Goal: Task Accomplishment & Management: Use online tool/utility

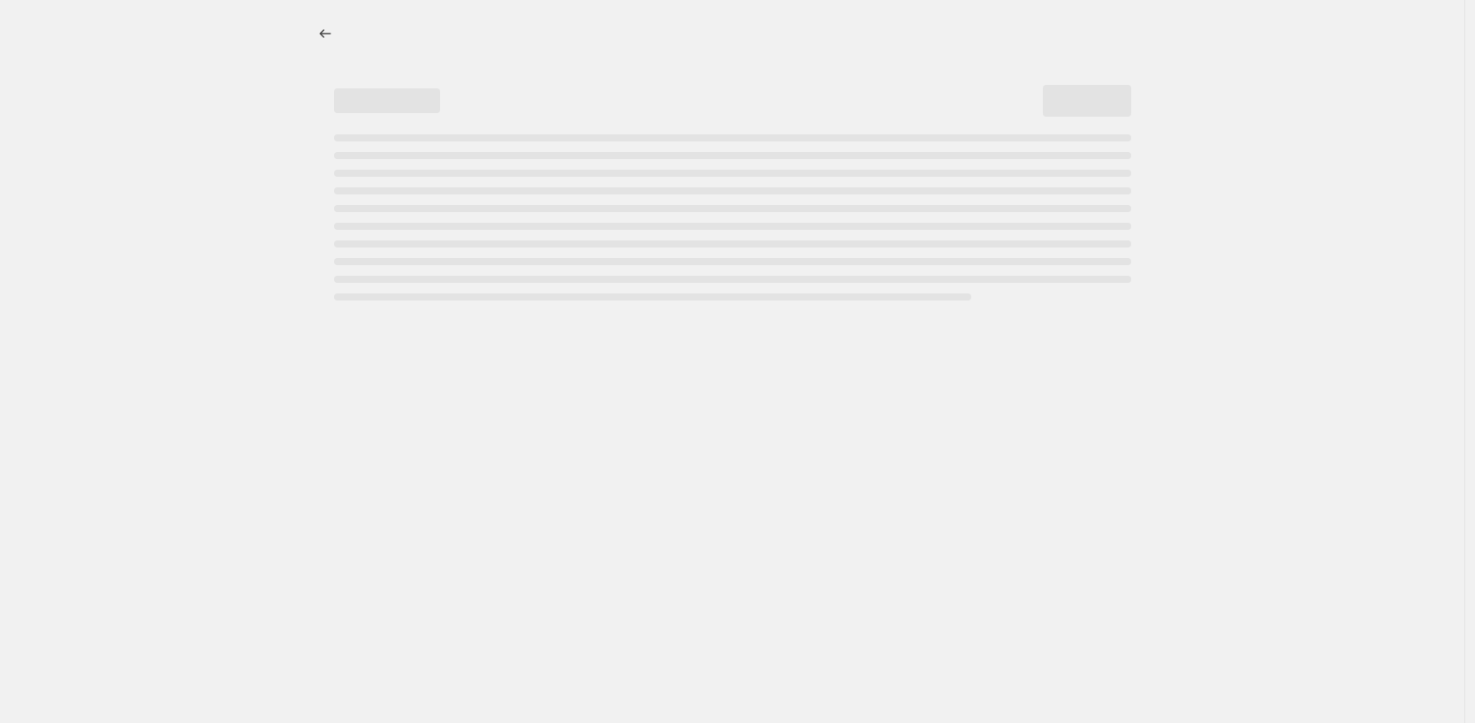
select select "percentage"
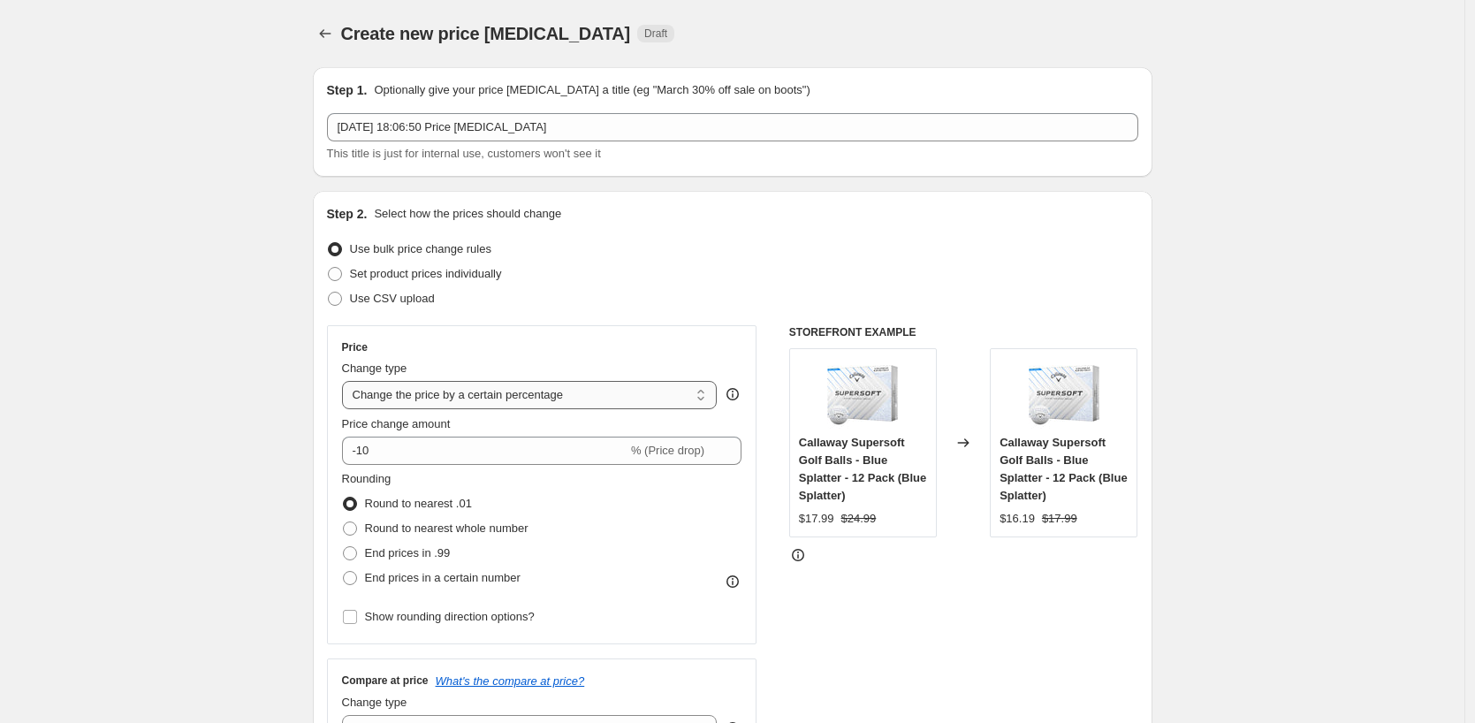
click at [576, 404] on select "Change the price to a certain amount Change the price by a certain amount Chang…" at bounding box center [530, 395] width 376 height 28
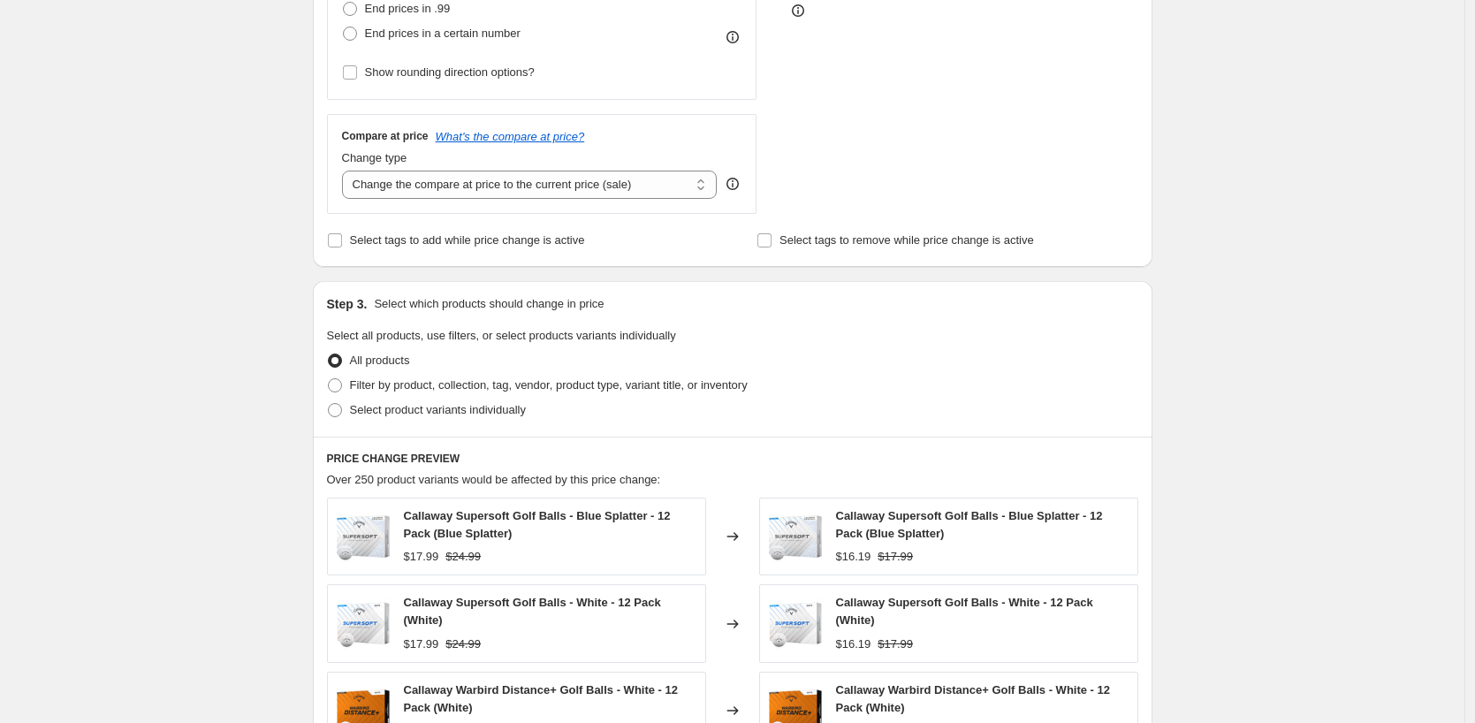
scroll to position [543, 0]
click at [572, 388] on span "Filter by product, collection, tag, vendor, product type, variant title, or inv…" at bounding box center [549, 386] width 398 height 13
click at [329, 381] on input "Filter by product, collection, tag, vendor, product type, variant title, or inv…" at bounding box center [328, 380] width 1 height 1
radio input "true"
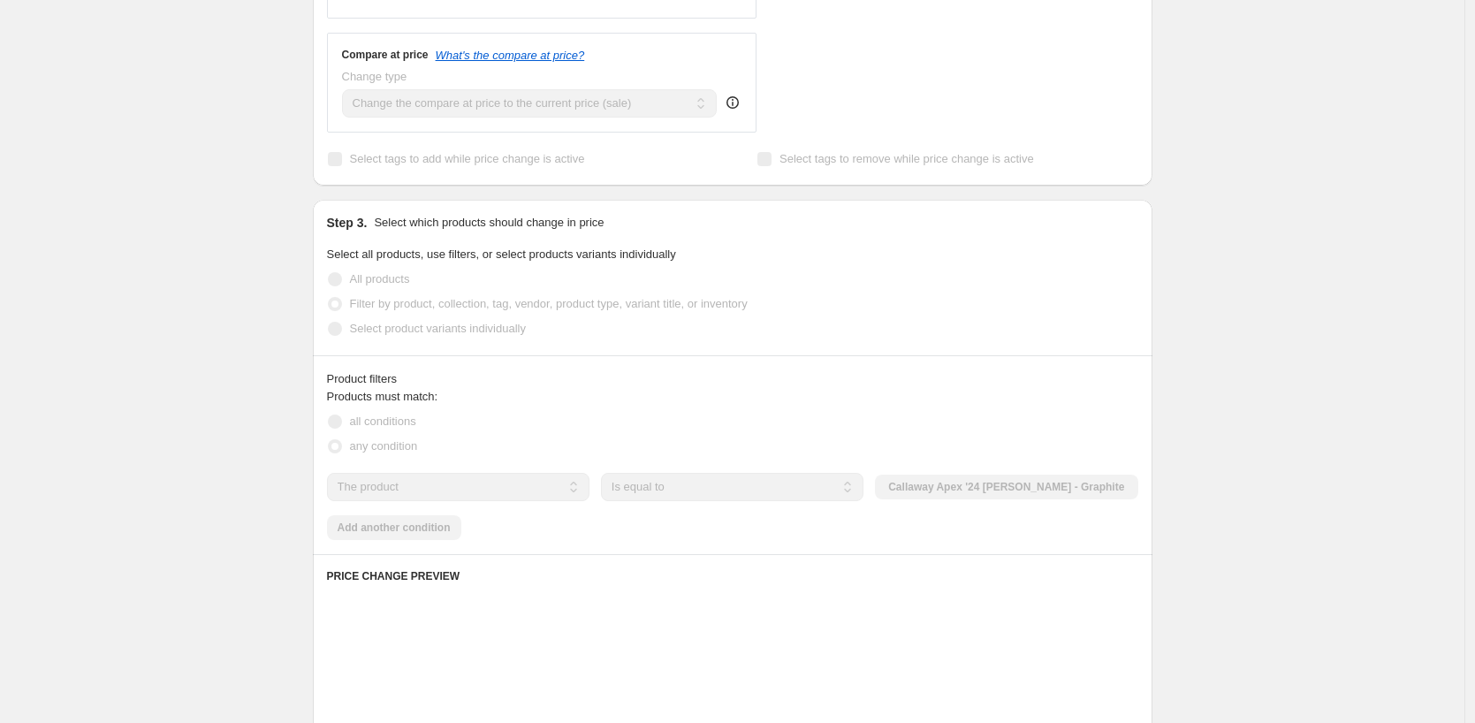
scroll to position [719, 0]
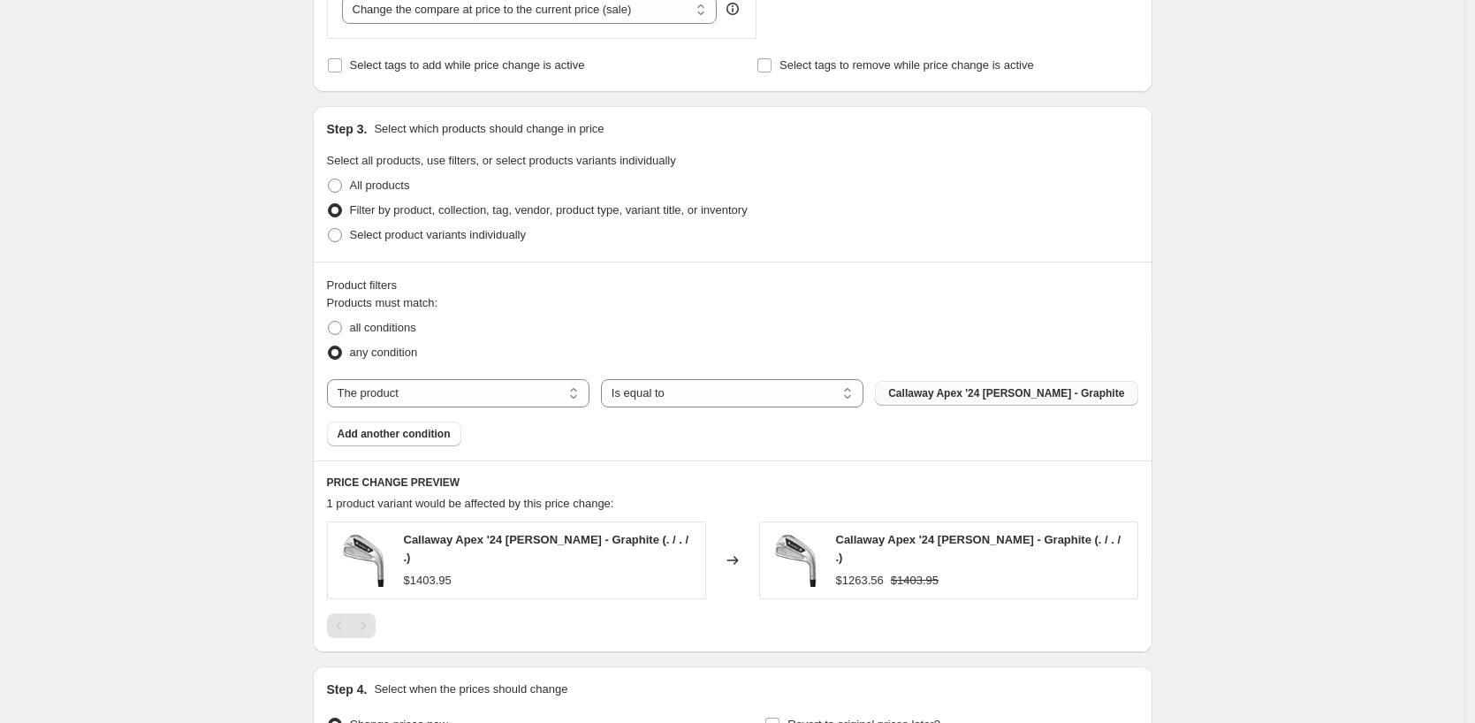
click at [958, 399] on span "Callaway Apex '24 CB Irons - Graphite" at bounding box center [1006, 393] width 236 height 14
click at [554, 394] on select "The product The product's collection The product's tag The product's vendor The…" at bounding box center [458, 393] width 262 height 28
select select "collection"
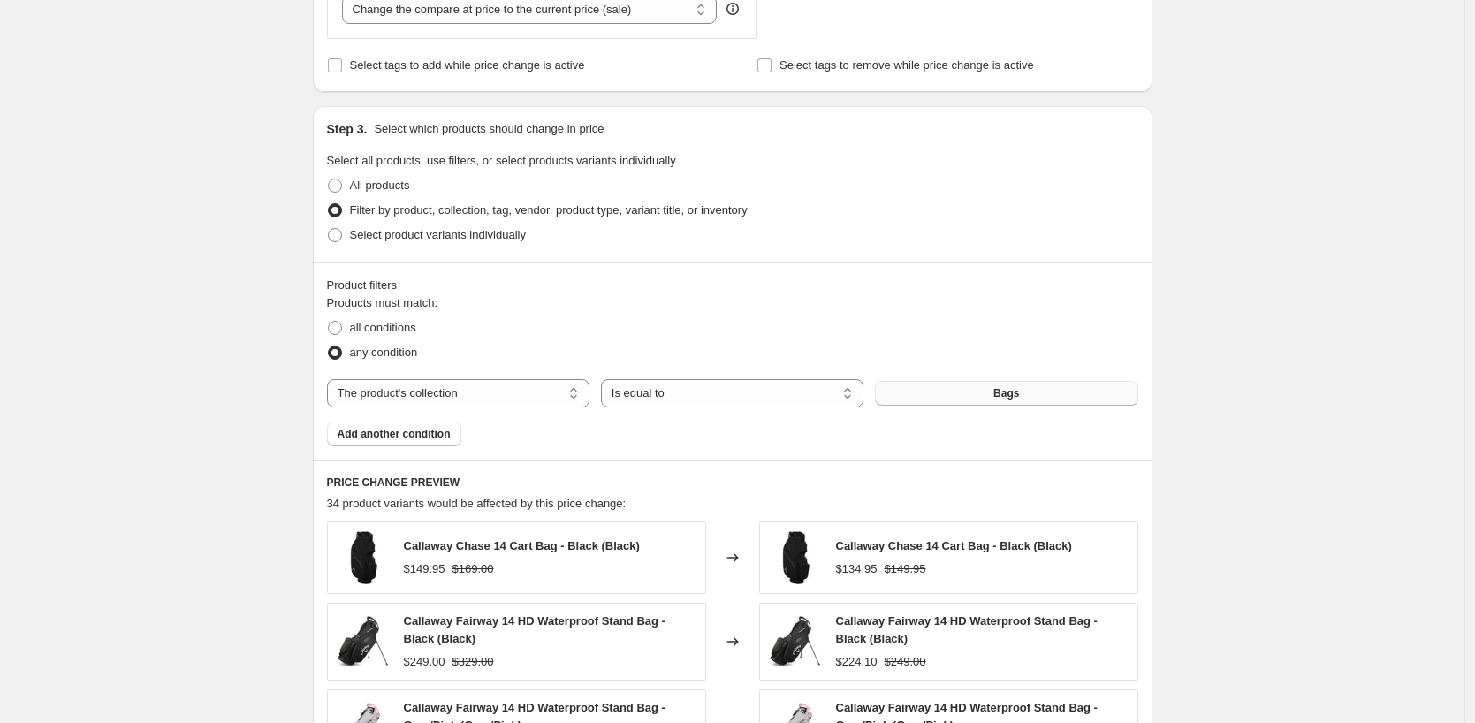
click at [945, 397] on button "Bags" at bounding box center [1006, 393] width 262 height 25
click at [748, 399] on select "Is equal to Is not equal to" at bounding box center [732, 393] width 262 height 28
click at [782, 391] on select "Is equal to Is not equal to" at bounding box center [732, 393] width 262 height 28
click at [961, 391] on button "Bags" at bounding box center [1006, 393] width 262 height 25
click at [446, 398] on select "The product The product's collection The product's tag The product's vendor The…" at bounding box center [458, 393] width 262 height 28
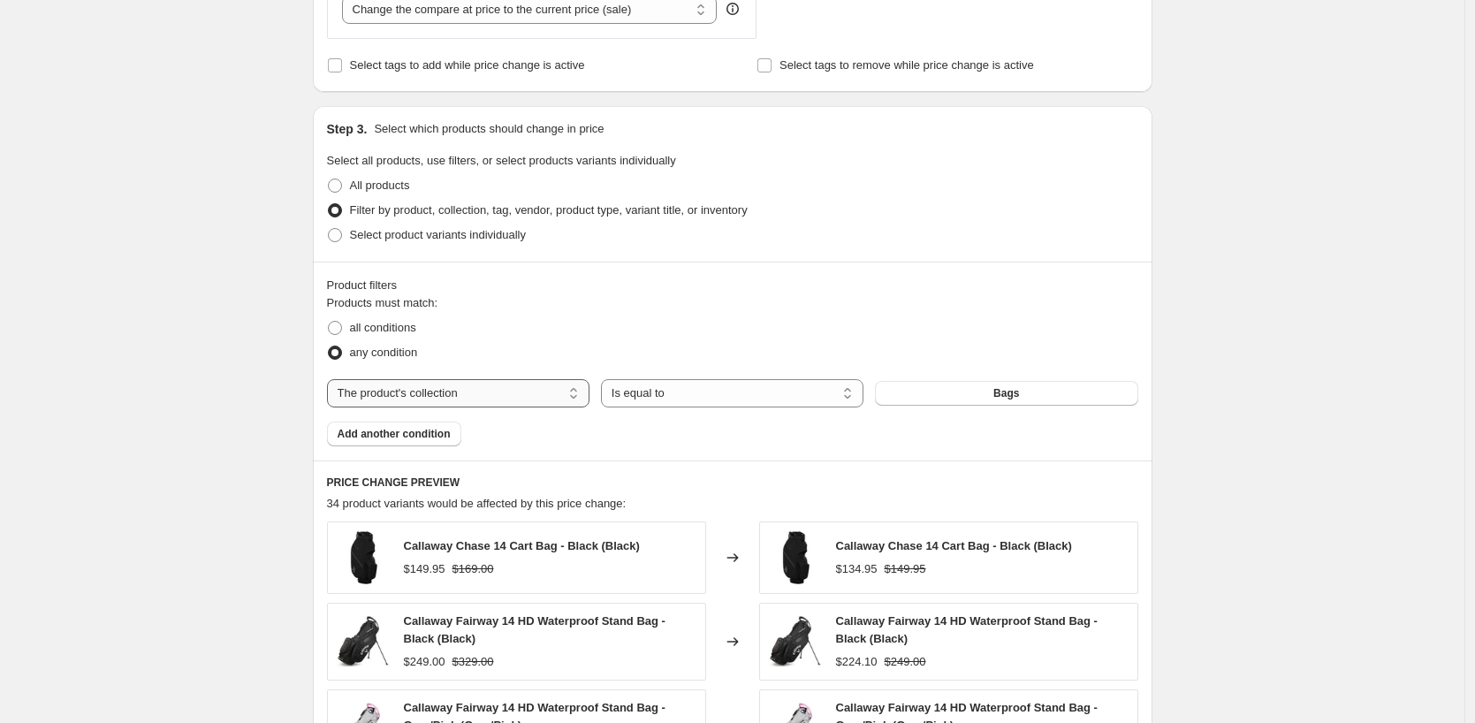
click at [446, 398] on select "The product The product's collection The product's tag The product's vendor The…" at bounding box center [458, 393] width 262 height 28
click at [399, 319] on span "all conditions" at bounding box center [383, 328] width 66 height 18
click at [329, 321] on input "all conditions" at bounding box center [328, 321] width 1 height 1
radio input "true"
click at [1016, 398] on span "Bags" at bounding box center [1006, 393] width 26 height 14
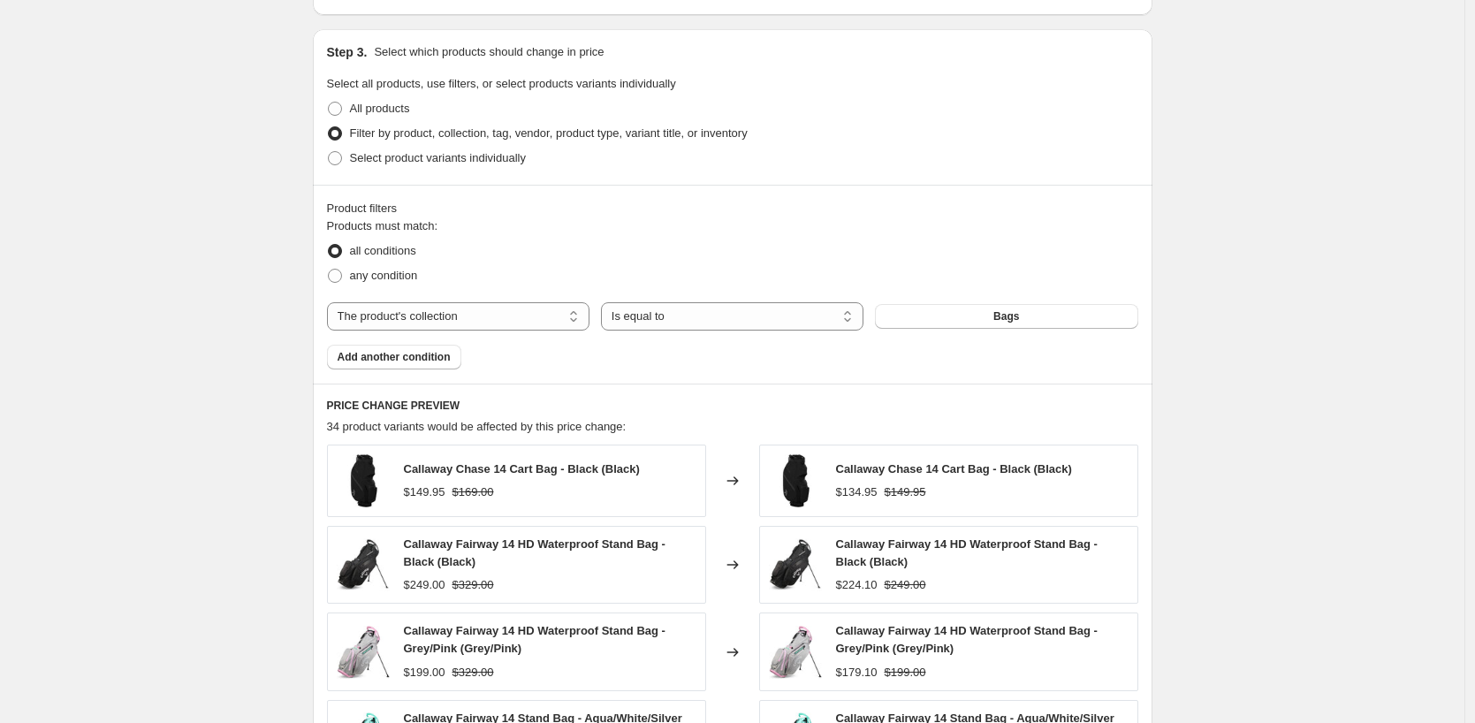
scroll to position [808, 0]
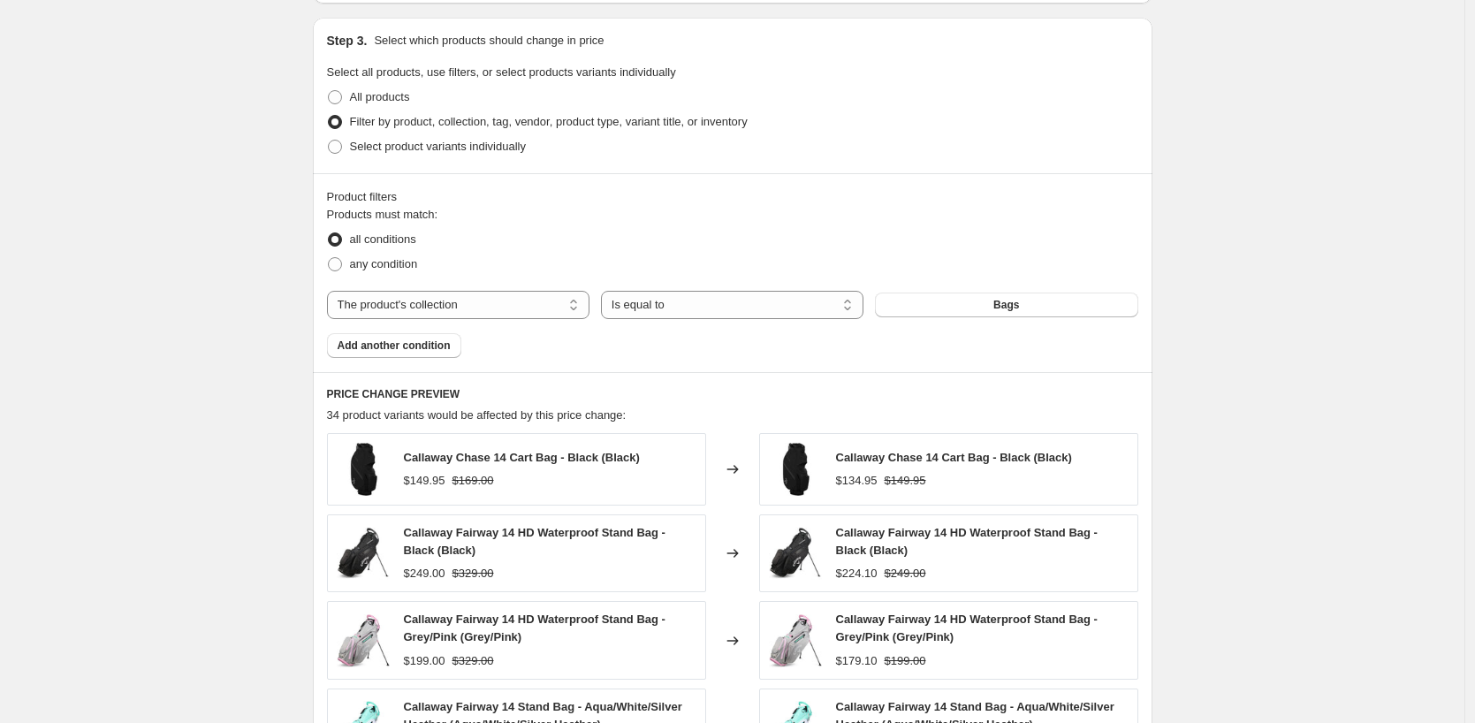
click at [417, 95] on div "All products" at bounding box center [732, 97] width 811 height 25
click at [398, 92] on span "All products" at bounding box center [380, 96] width 60 height 13
click at [329, 91] on input "All products" at bounding box center [328, 90] width 1 height 1
radio input "true"
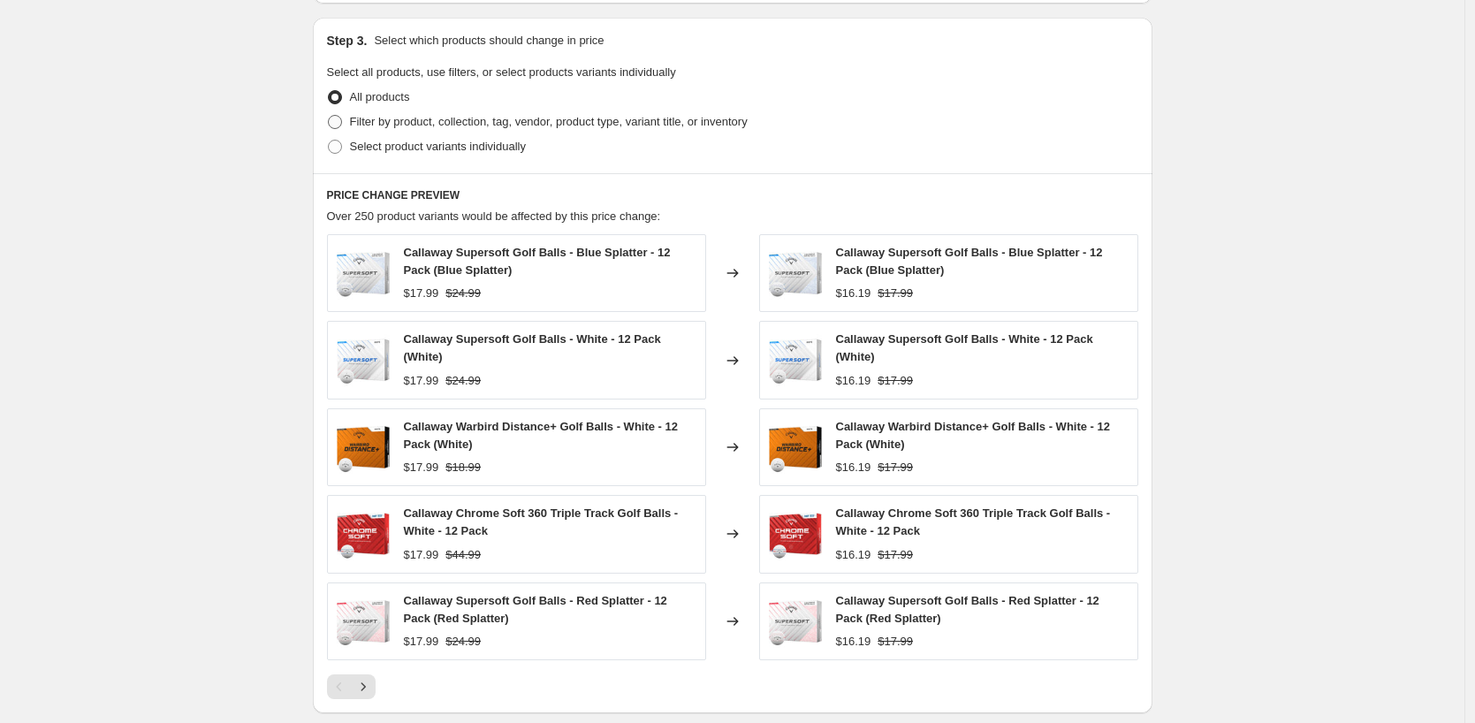
click at [398, 115] on span "Filter by product, collection, tag, vendor, product type, variant title, or inv…" at bounding box center [549, 121] width 398 height 13
click at [329, 115] on input "Filter by product, collection, tag, vendor, product type, variant title, or inv…" at bounding box center [328, 115] width 1 height 1
radio input "true"
select select "collection"
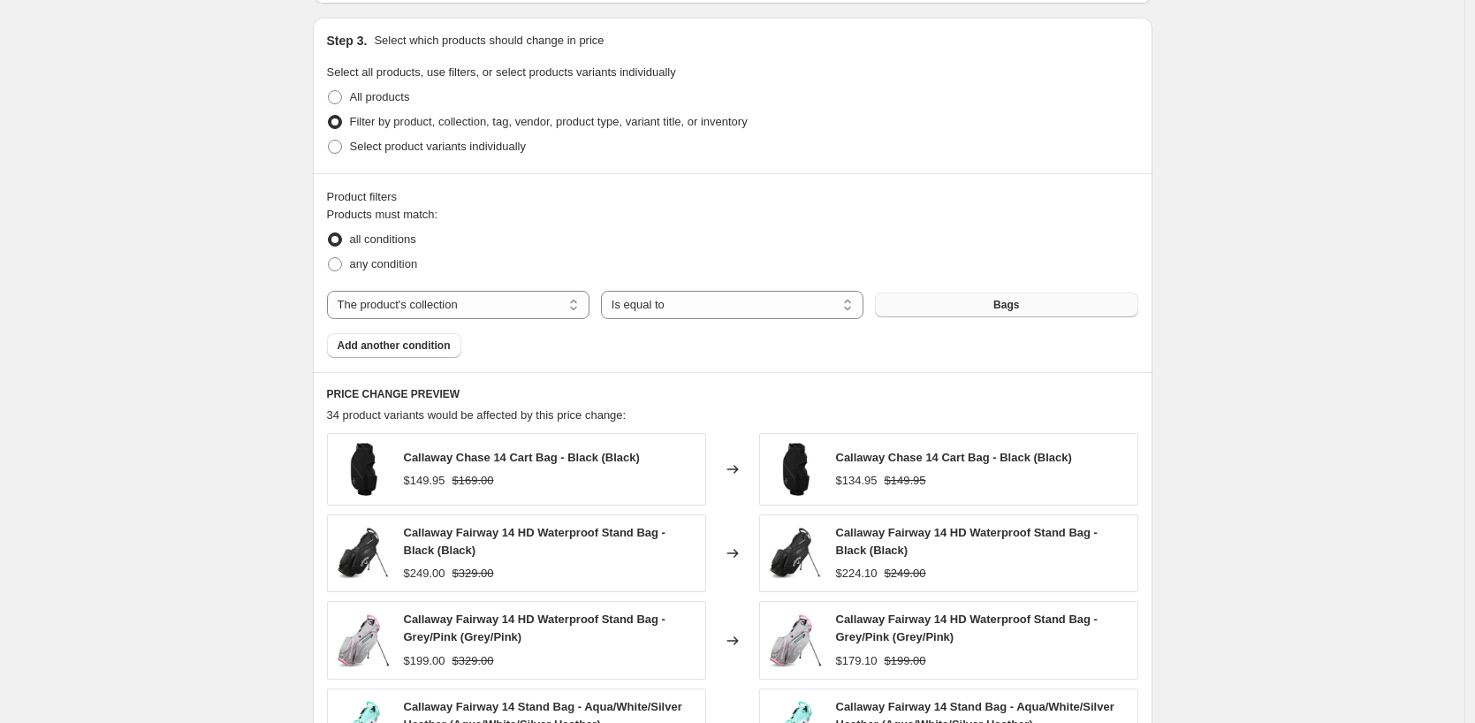
click at [917, 305] on button "Bags" at bounding box center [1006, 304] width 262 height 25
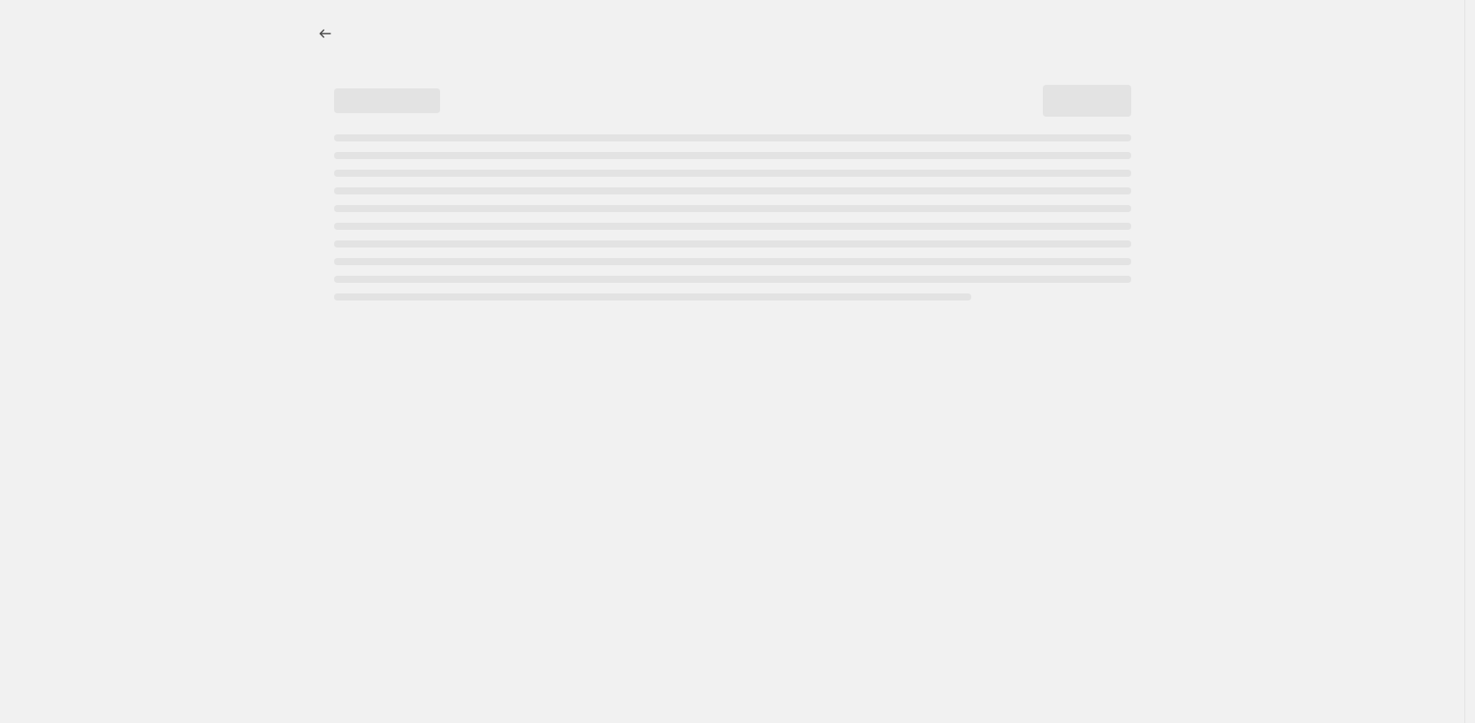
select select "percentage"
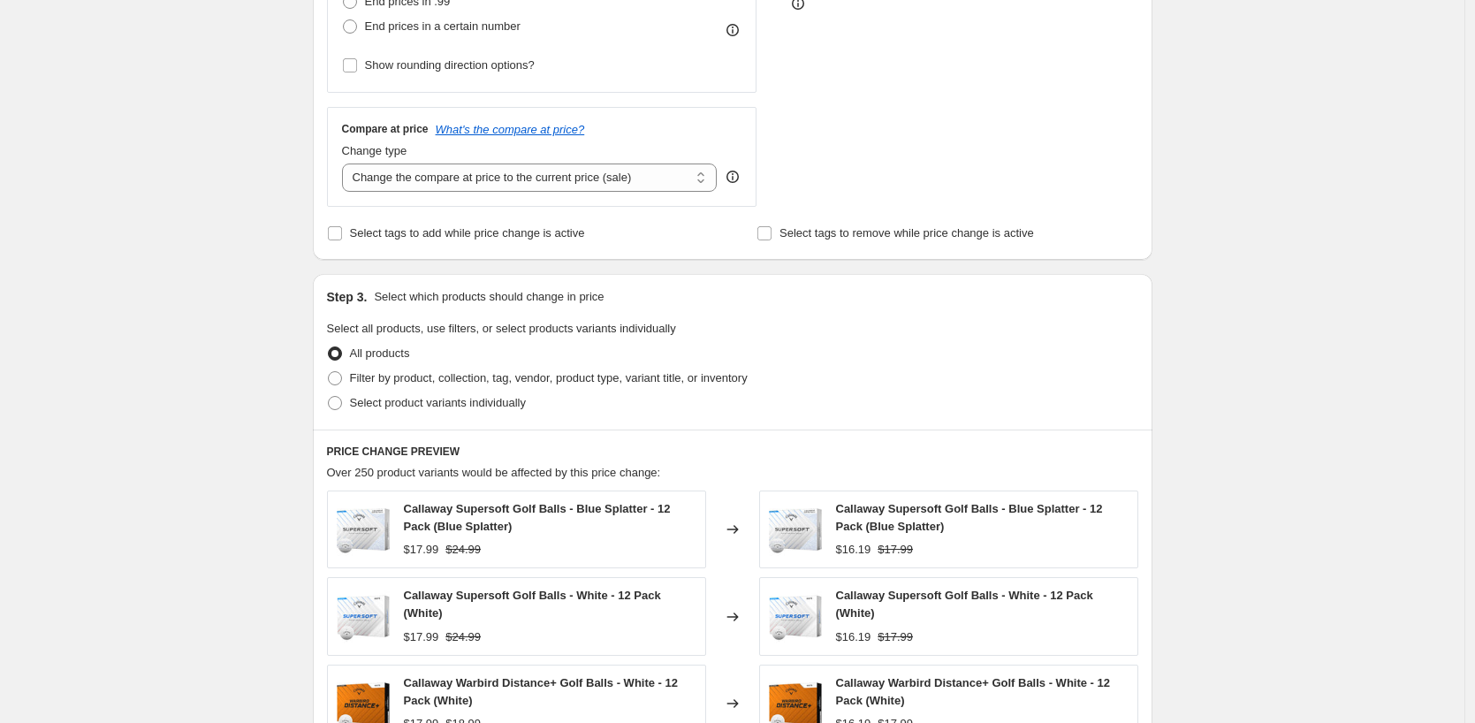
scroll to position [619, 0]
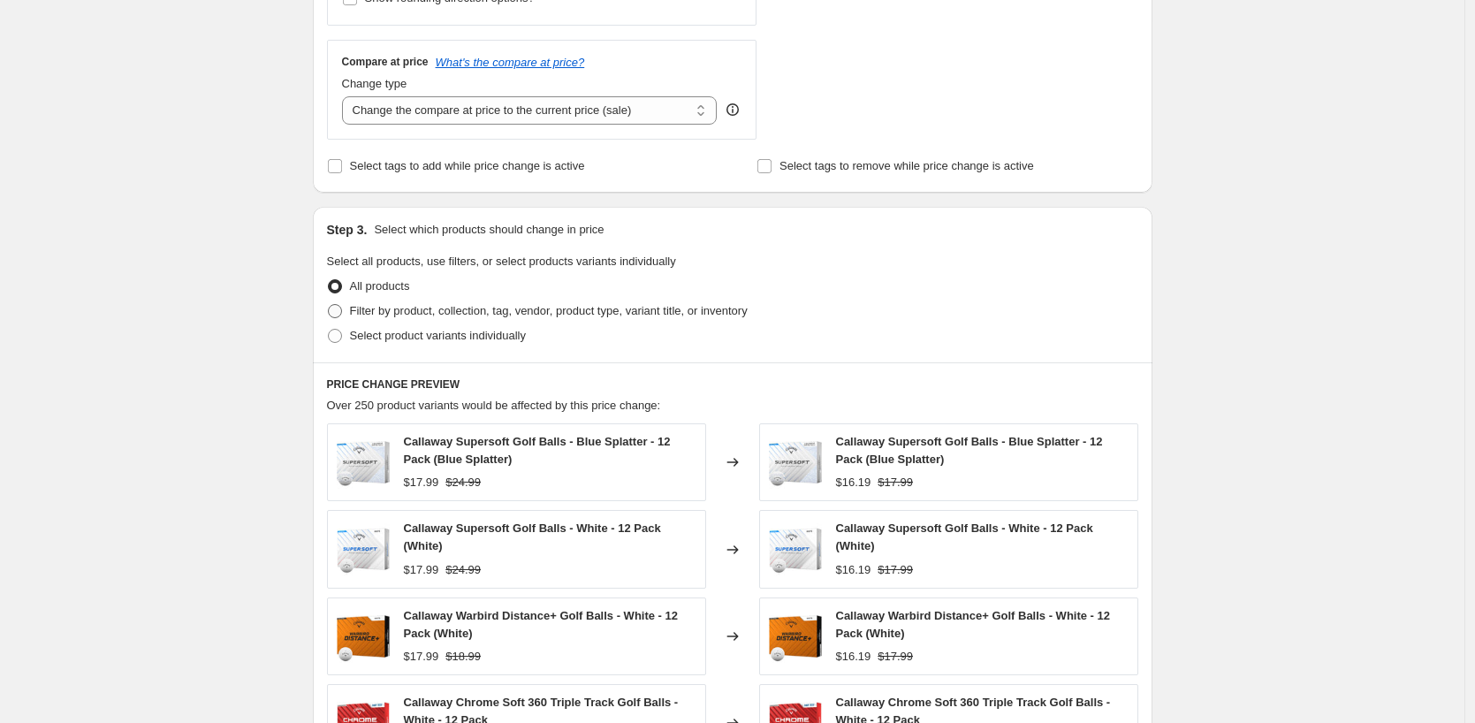
click at [505, 320] on span "Filter by product, collection, tag, vendor, product type, variant title, or inv…" at bounding box center [549, 311] width 398 height 18
click at [329, 305] on input "Filter by product, collection, tag, vendor, product type, variant title, or inv…" at bounding box center [328, 304] width 1 height 1
radio input "true"
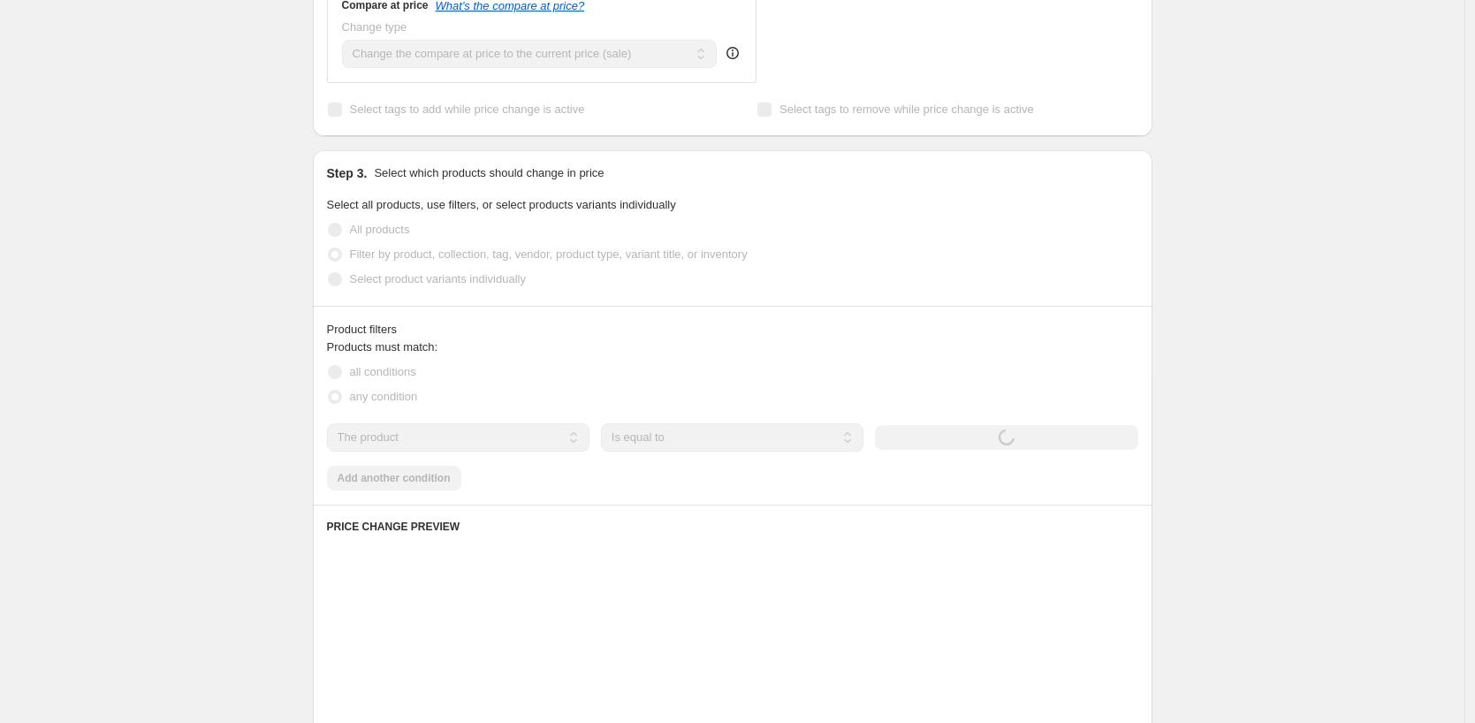
scroll to position [707, 0]
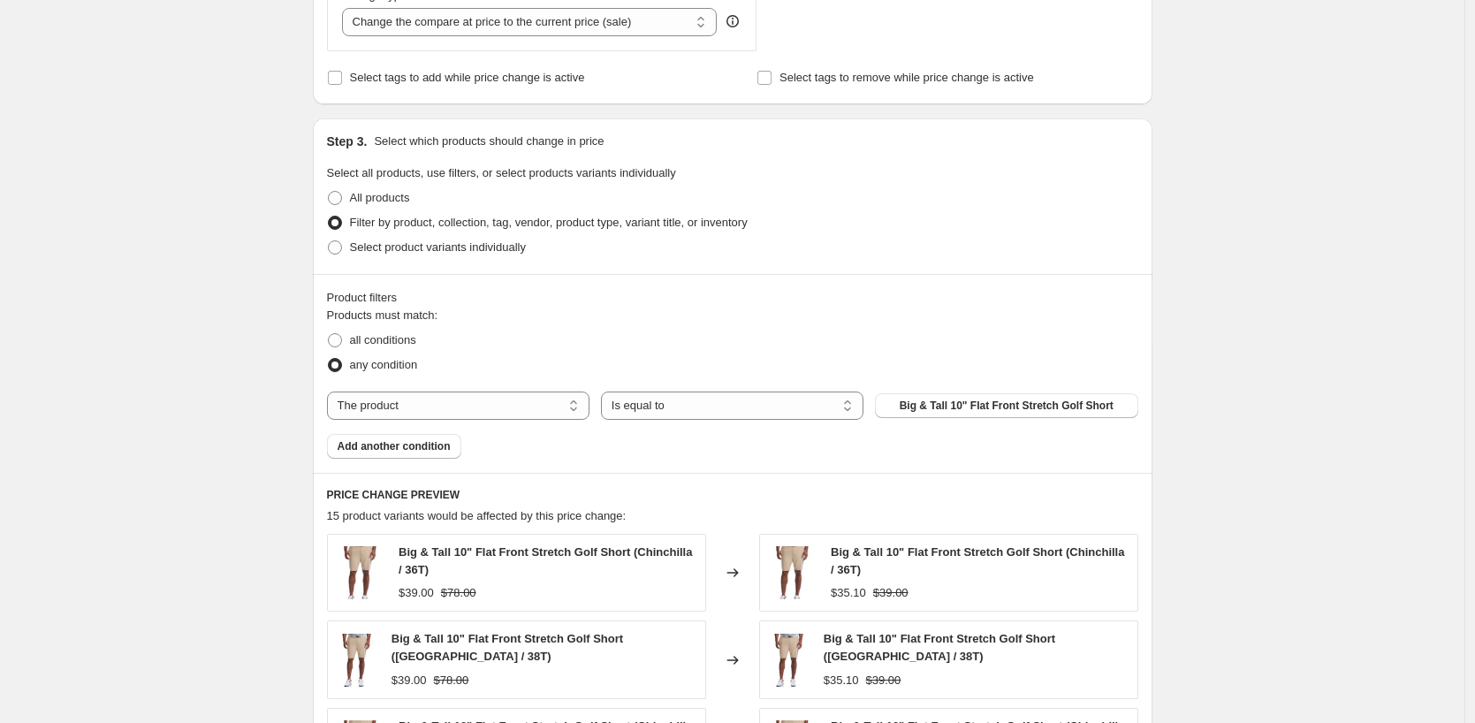
click at [524, 386] on div "Products must match: all conditions any condition The product The product's col…" at bounding box center [732, 383] width 811 height 152
click at [515, 397] on select "The product The product's collection The product's tag The product's vendor The…" at bounding box center [458, 405] width 262 height 28
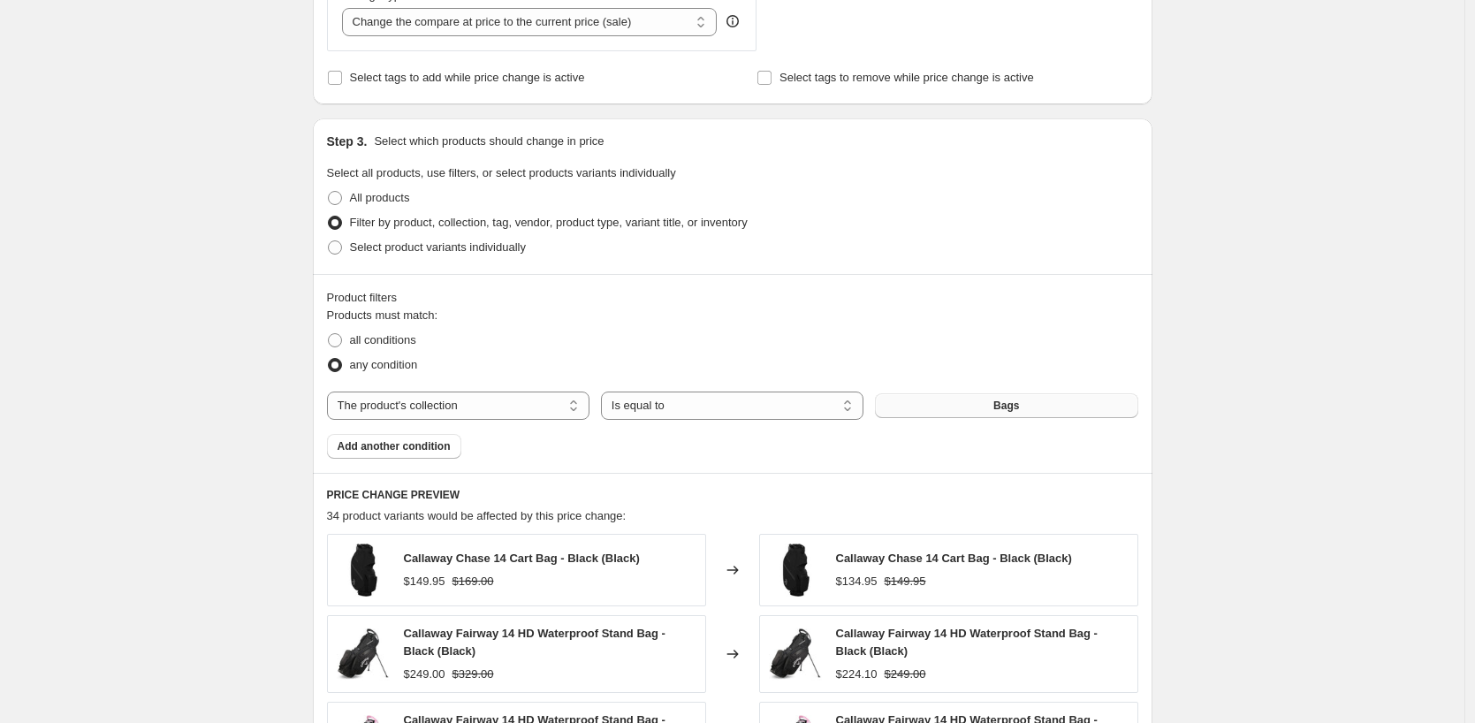
click at [972, 405] on button "Bags" at bounding box center [1006, 405] width 262 height 25
click at [566, 399] on select "The product The product's collection The product's tag The product's vendor The…" at bounding box center [458, 405] width 262 height 28
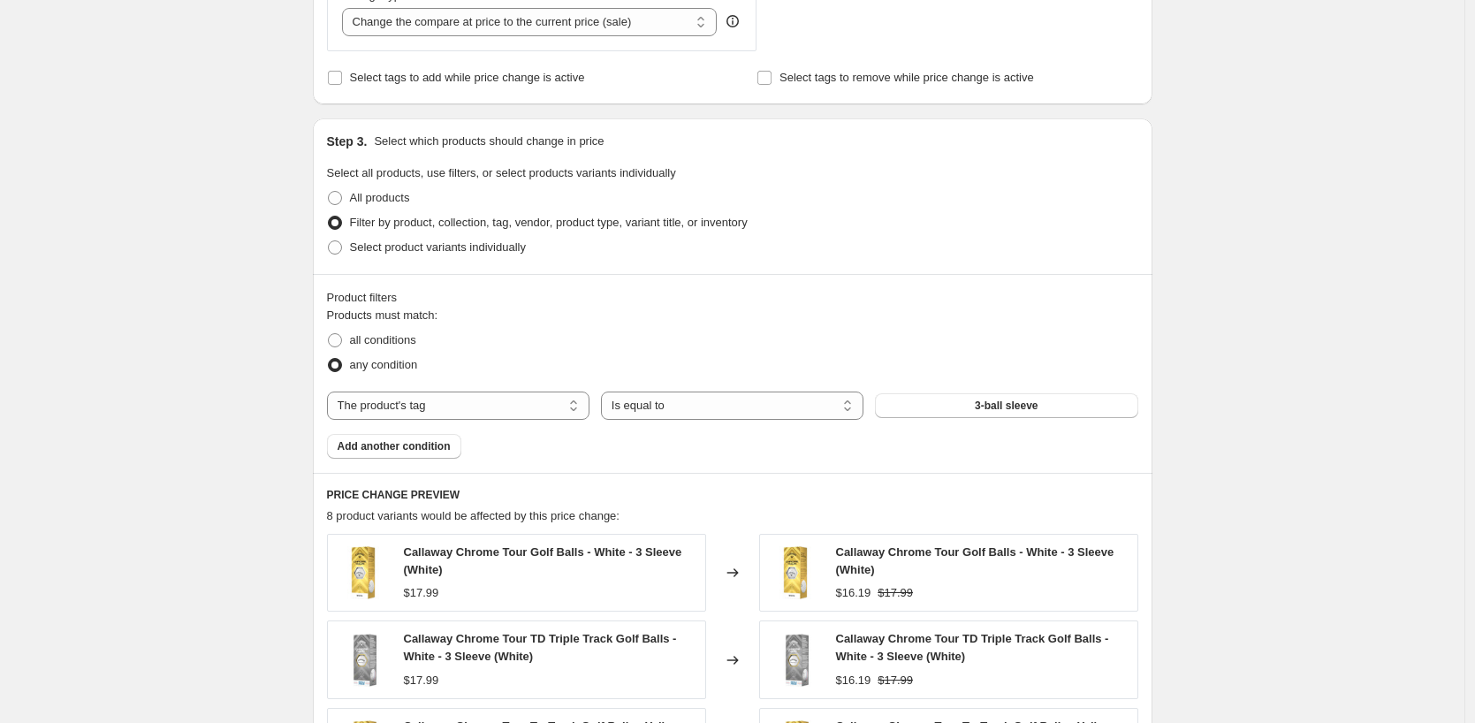
click at [944, 408] on button "3-ball sleeve" at bounding box center [1006, 405] width 262 height 25
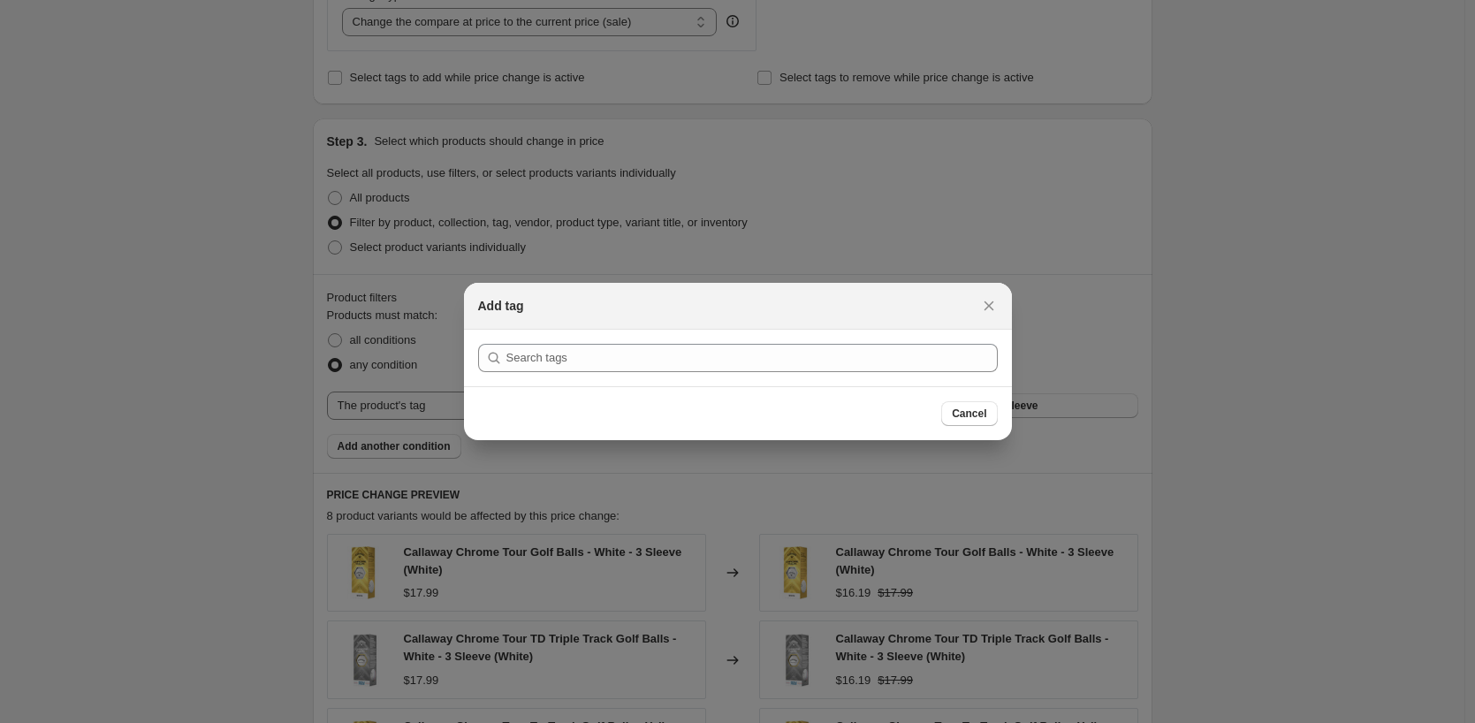
click at [776, 374] on section "Submit" at bounding box center [738, 358] width 548 height 57
click at [998, 312] on button "Close" at bounding box center [988, 305] width 25 height 25
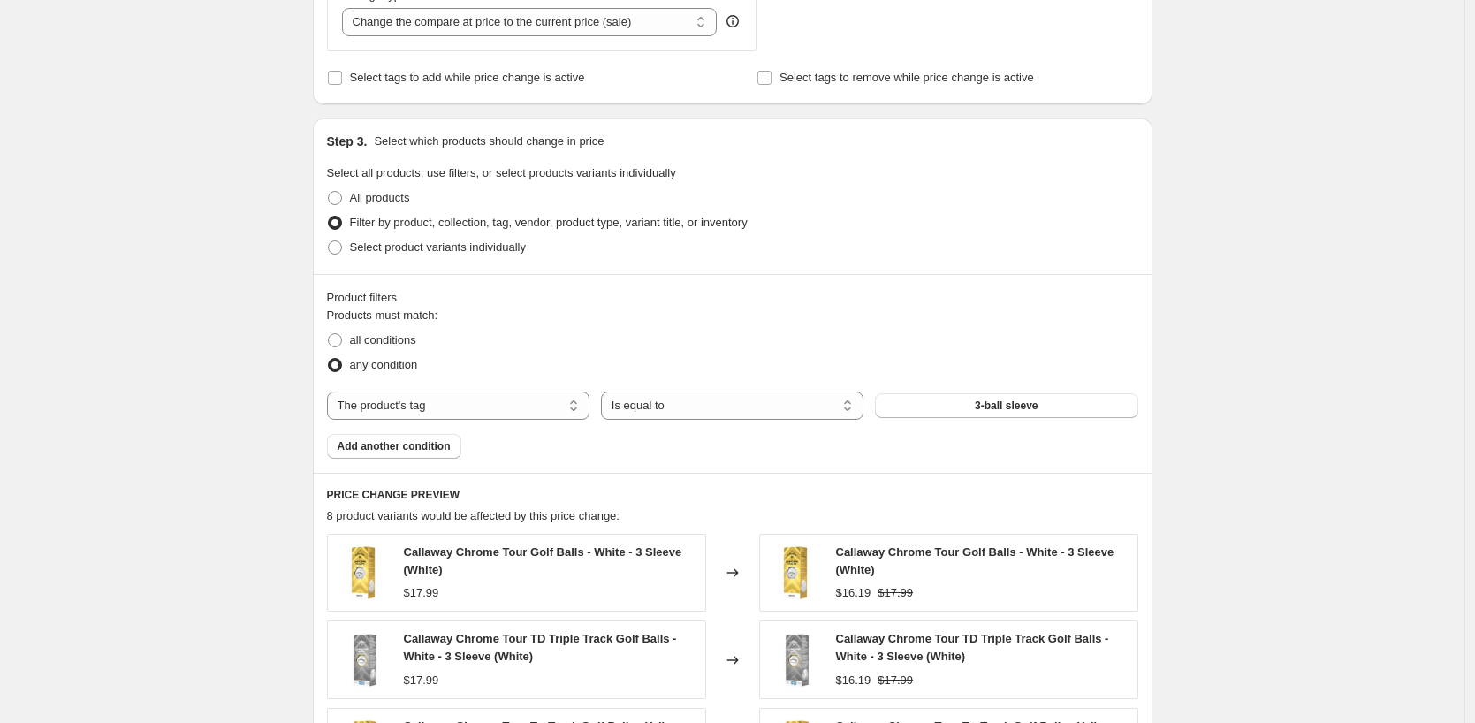
click at [494, 421] on div "Products must match: all conditions any condition The product The product's col…" at bounding box center [732, 383] width 811 height 152
click at [497, 414] on select "The product The product's collection The product's tag The product's vendor The…" at bounding box center [458, 405] width 262 height 28
click at [450, 421] on div "Products must match: all conditions any condition The product The product's col…" at bounding box center [732, 383] width 811 height 152
click at [454, 414] on select "The product The product's collection The product's tag The product's vendor The…" at bounding box center [458, 405] width 262 height 28
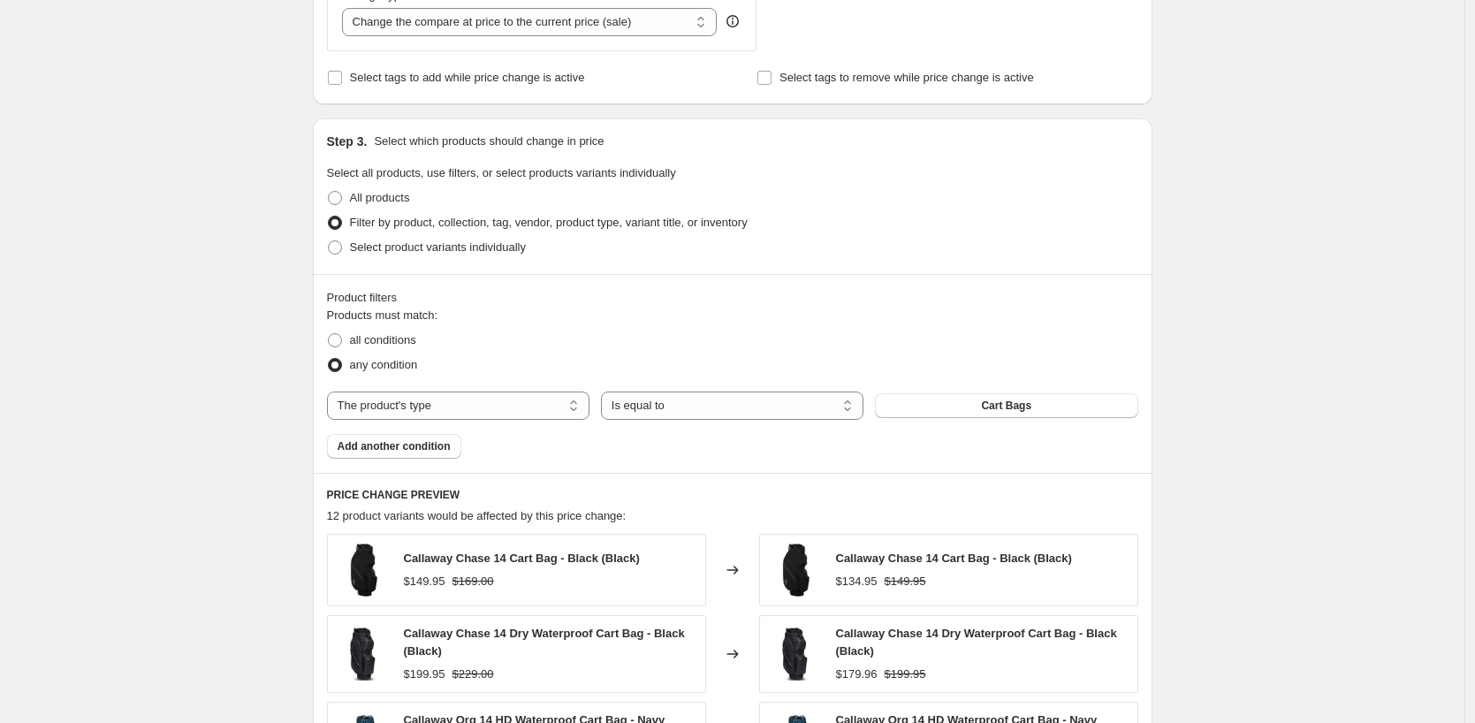
click at [982, 409] on button "Cart Bags" at bounding box center [1006, 405] width 262 height 25
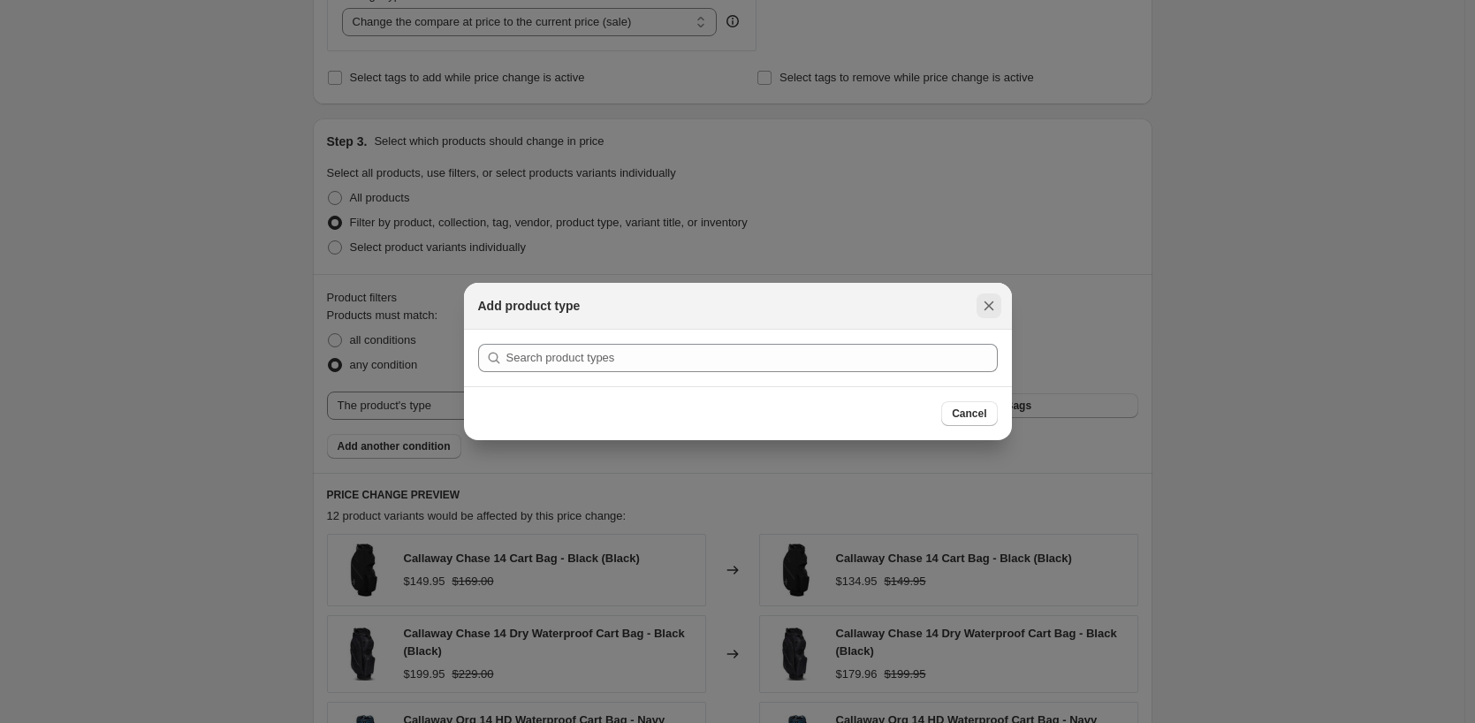
click at [984, 307] on icon "Close" at bounding box center [989, 306] width 18 height 18
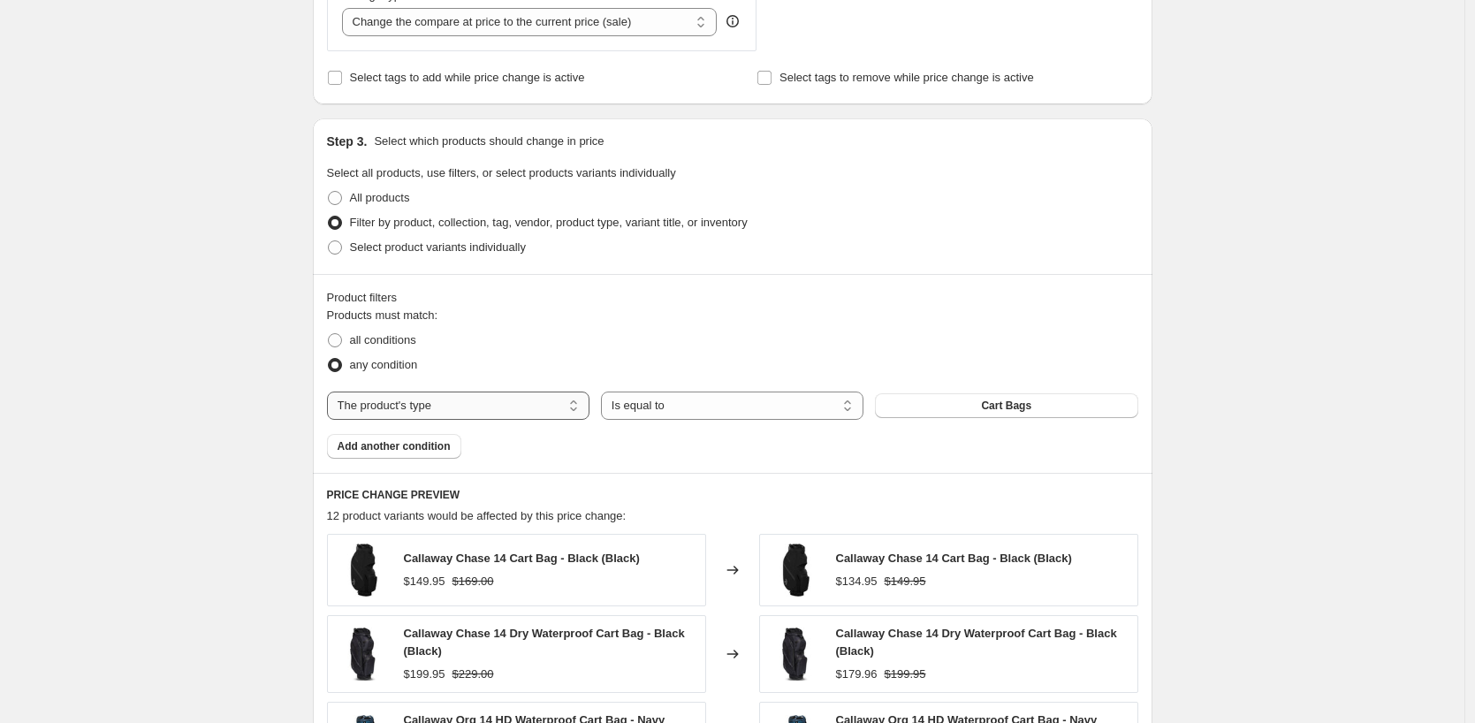
drag, startPoint x: 531, startPoint y: 404, endPoint x: 522, endPoint y: 415, distance: 14.5
click at [531, 404] on select "The product The product's collection The product's tag The product's vendor The…" at bounding box center [458, 405] width 262 height 28
select select "collection"
click at [1065, 412] on button "Bags" at bounding box center [1006, 405] width 262 height 25
click at [394, 341] on span "all conditions" at bounding box center [383, 339] width 66 height 13
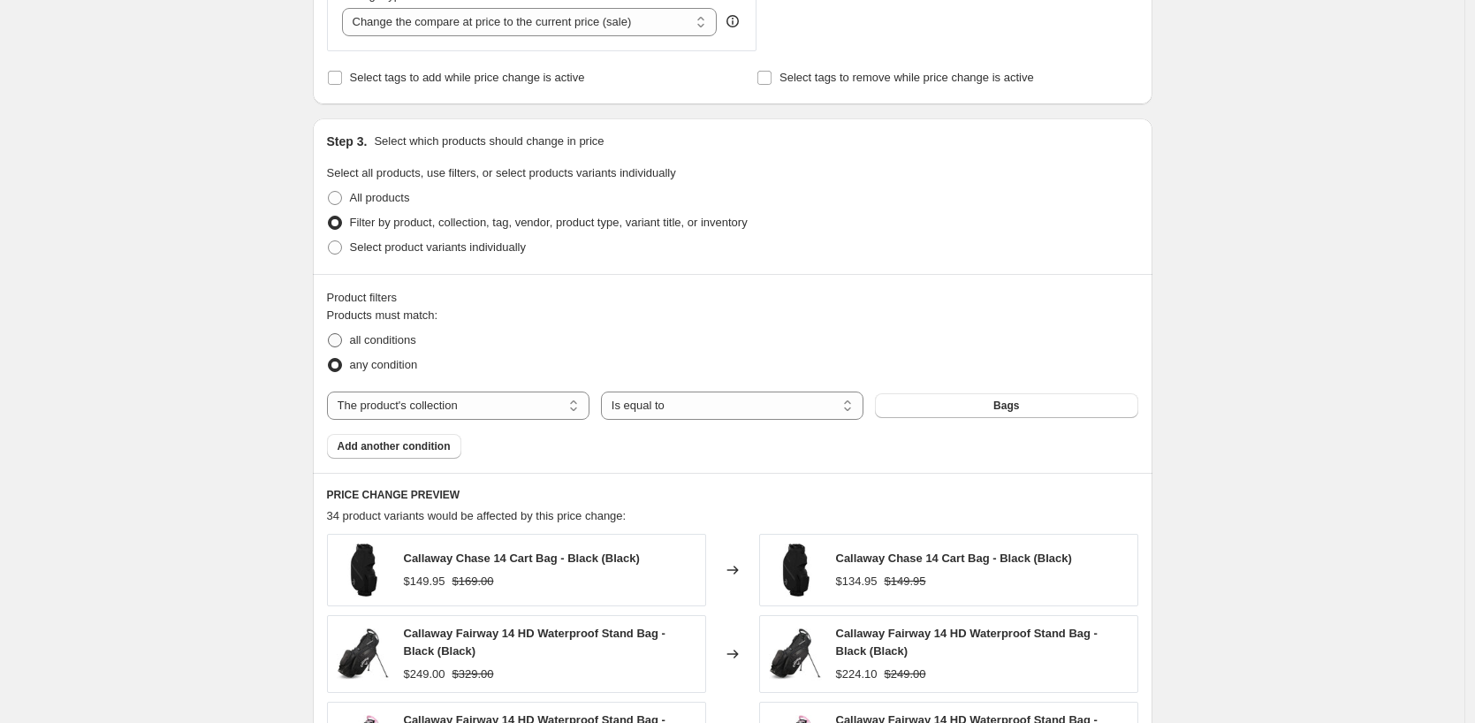
click at [329, 334] on input "all conditions" at bounding box center [328, 333] width 1 height 1
radio input "true"
click at [945, 412] on button "Bags" at bounding box center [1006, 405] width 262 height 25
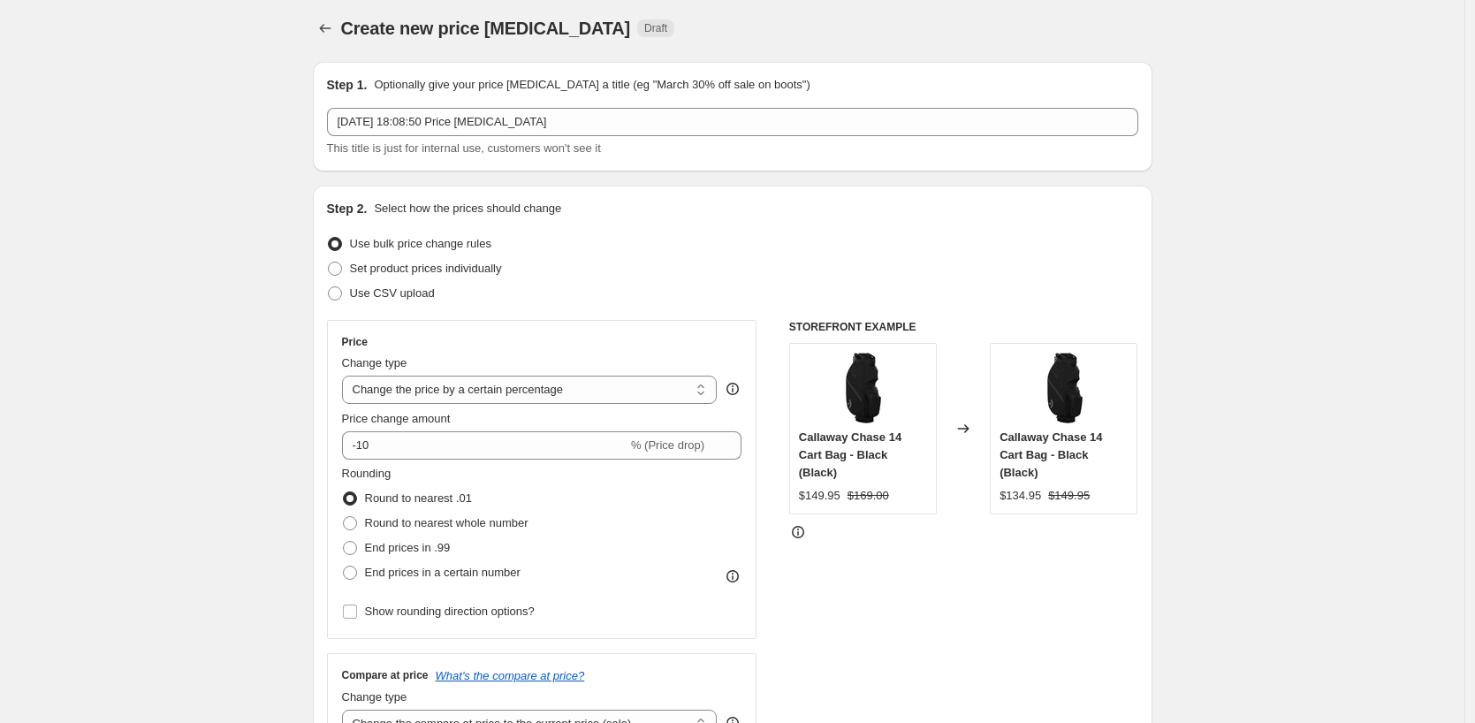
scroll to position [0, 0]
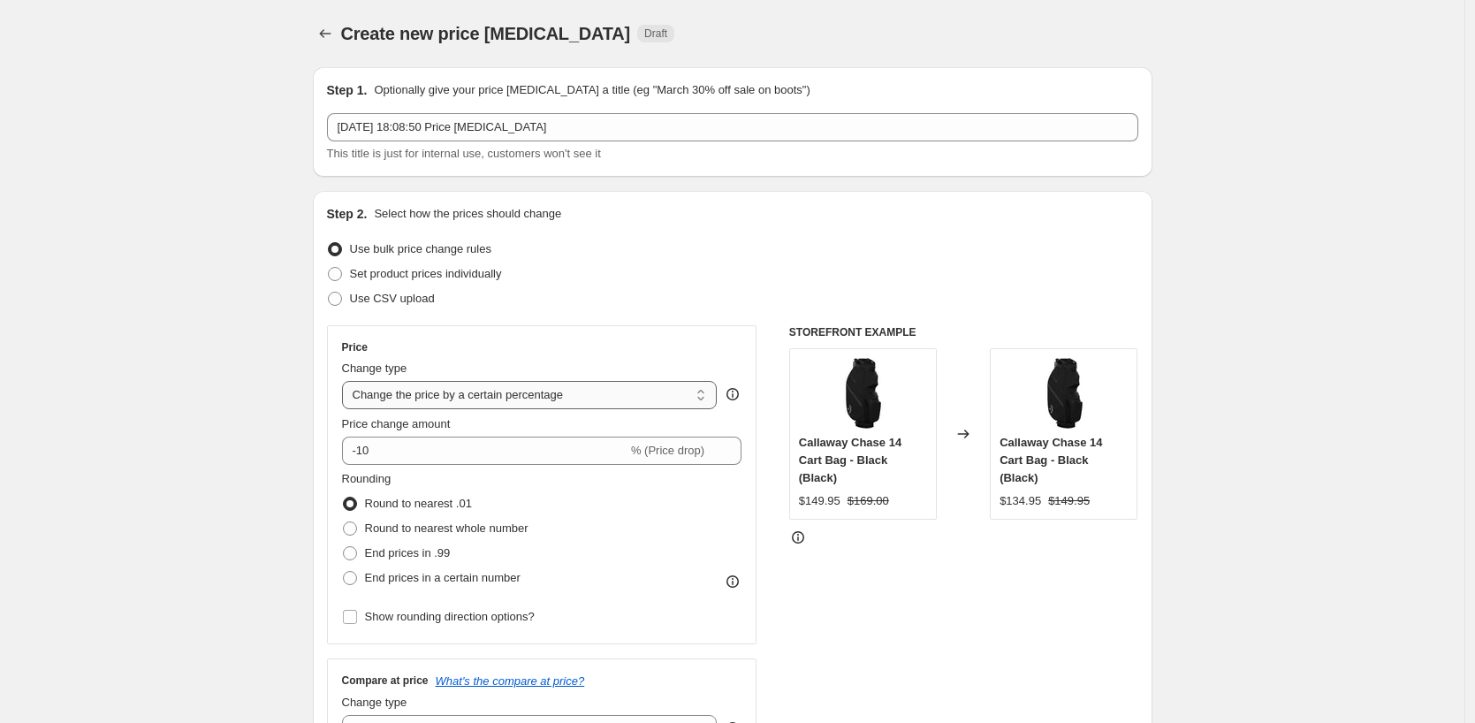
click at [616, 388] on select "Change the price to a certain amount Change the price by a certain amount Chang…" at bounding box center [530, 395] width 376 height 28
click at [510, 406] on select "Change the price to a certain amount Change the price by a certain amount Chang…" at bounding box center [530, 395] width 376 height 28
click at [346, 381] on select "Change the price to a certain amount Change the price by a certain amount Chang…" at bounding box center [530, 395] width 376 height 28
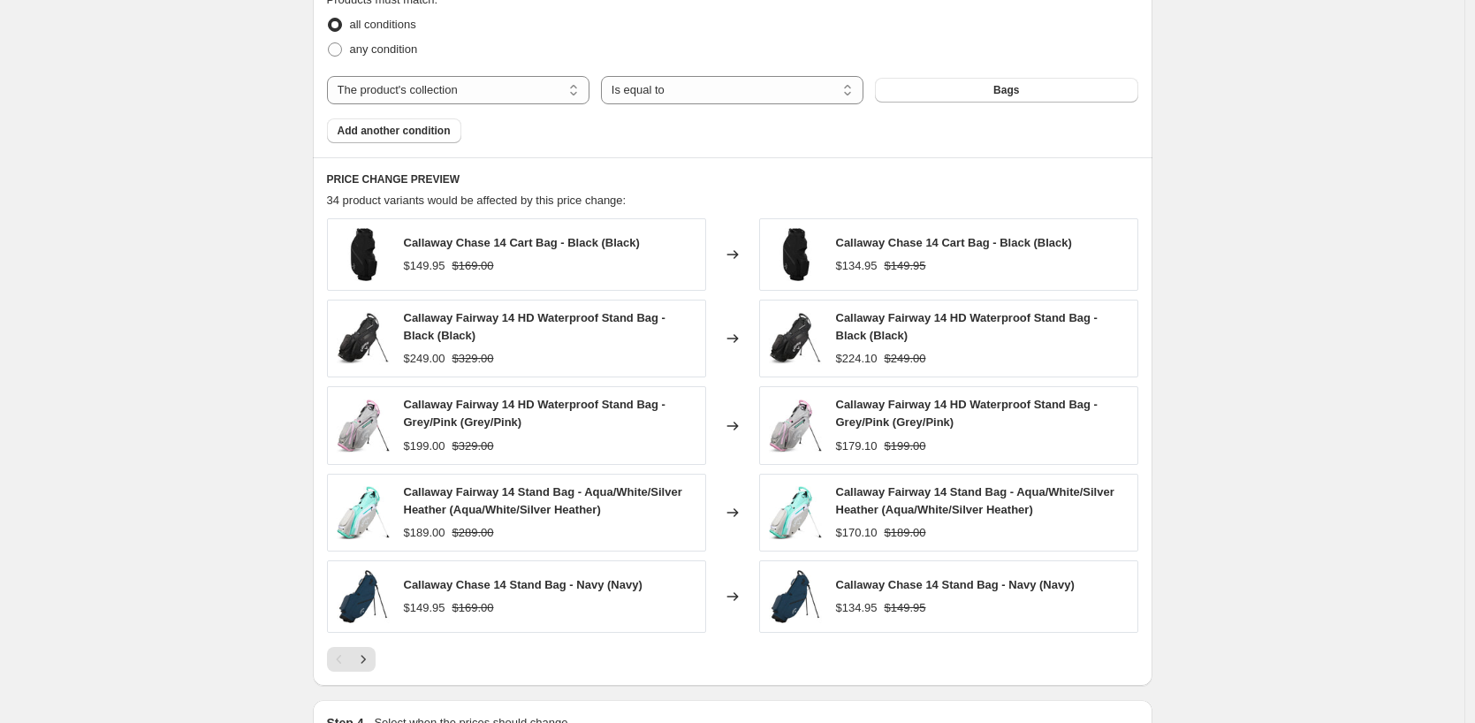
scroll to position [795, 0]
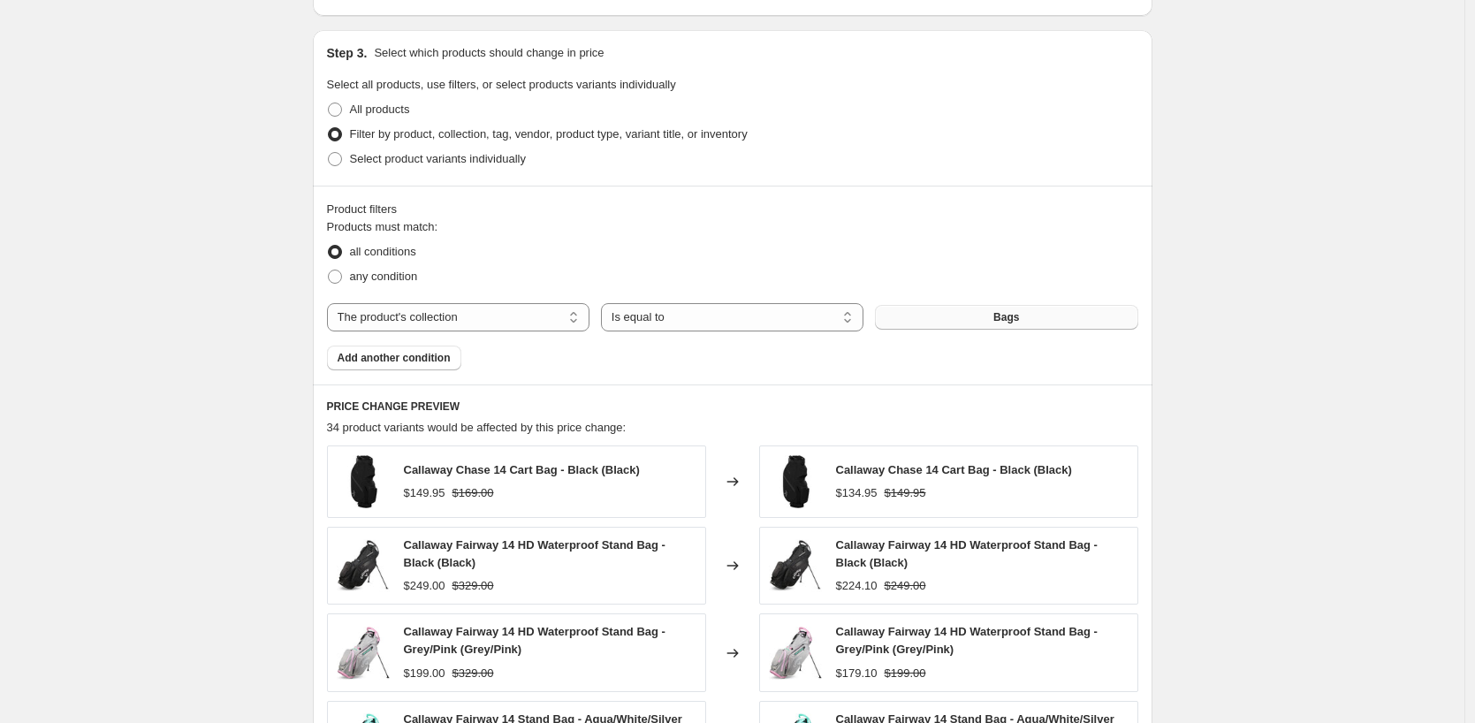
click at [1007, 318] on span "Bags" at bounding box center [1006, 317] width 26 height 14
click at [1044, 324] on button "Bags" at bounding box center [1006, 317] width 262 height 25
click at [385, 131] on span "Filter by product, collection, tag, vendor, product type, variant title, or inv…" at bounding box center [549, 133] width 398 height 13
click at [329, 128] on input "Filter by product, collection, tag, vendor, product type, variant title, or inv…" at bounding box center [328, 127] width 1 height 1
drag, startPoint x: 505, startPoint y: 139, endPoint x: 869, endPoint y: 140, distance: 364.9
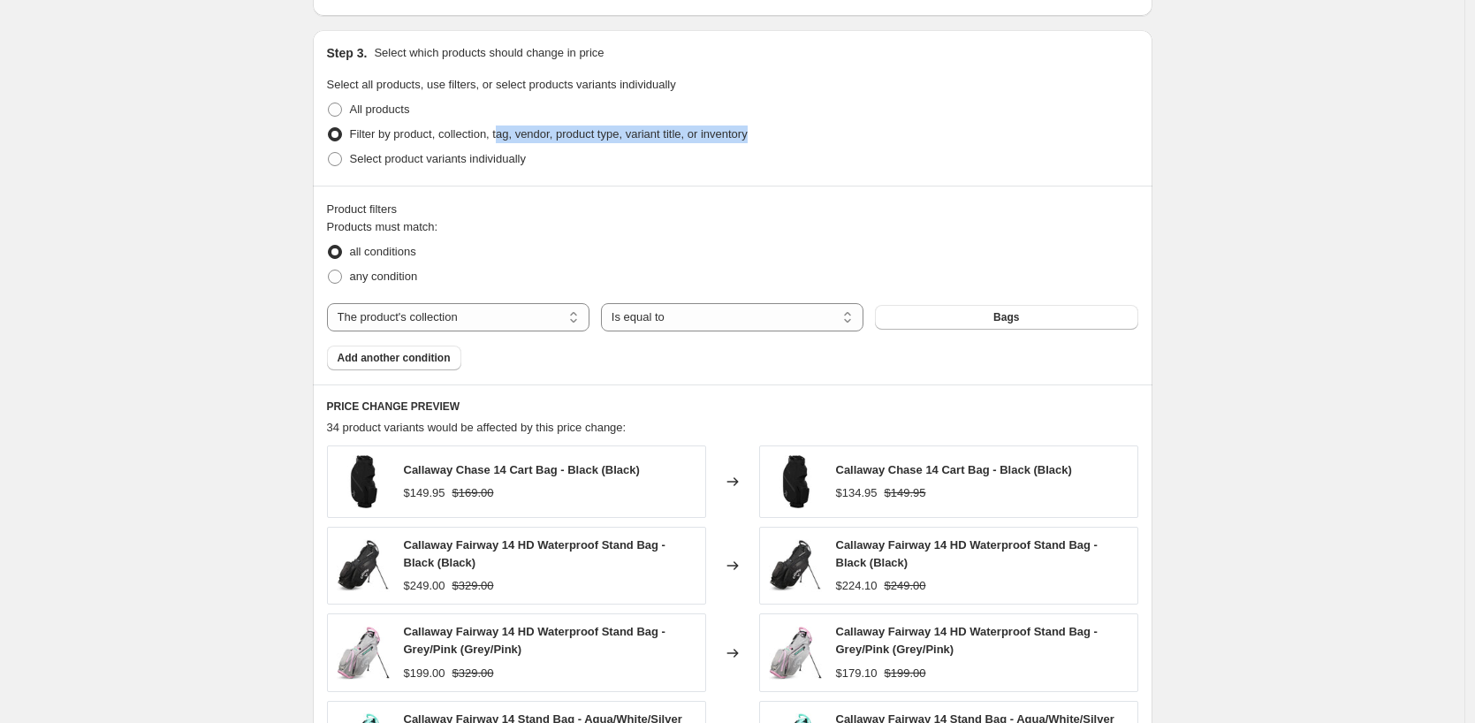
click at [876, 139] on div "Filter by product, collection, tag, vendor, product type, variant title, or inv…" at bounding box center [732, 134] width 811 height 25
click at [371, 281] on span "any condition" at bounding box center [384, 275] width 68 height 13
click at [329, 270] on input "any condition" at bounding box center [328, 269] width 1 height 1
radio input "true"
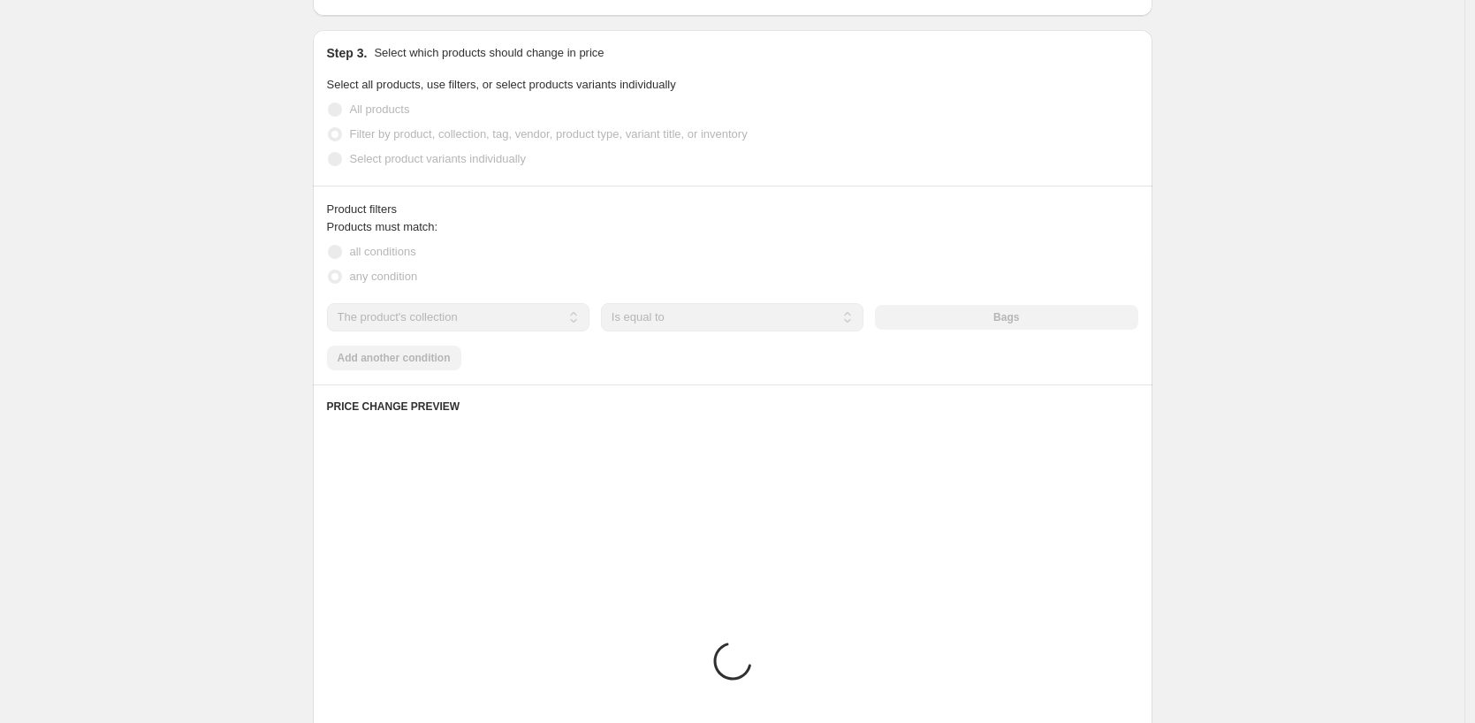
click at [376, 256] on span "all conditions" at bounding box center [383, 251] width 66 height 13
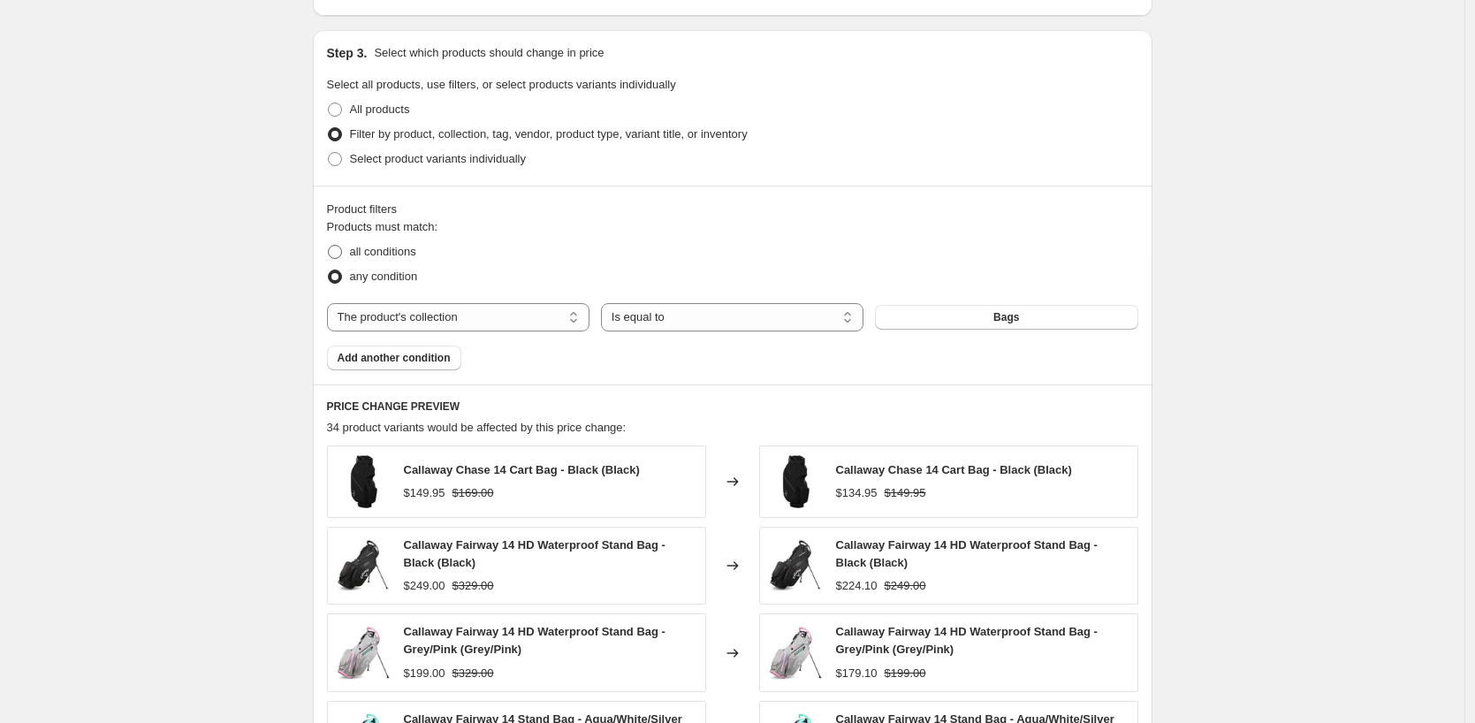
click at [380, 252] on span "all conditions" at bounding box center [383, 251] width 66 height 13
click at [329, 246] on input "all conditions" at bounding box center [328, 245] width 1 height 1
radio input "true"
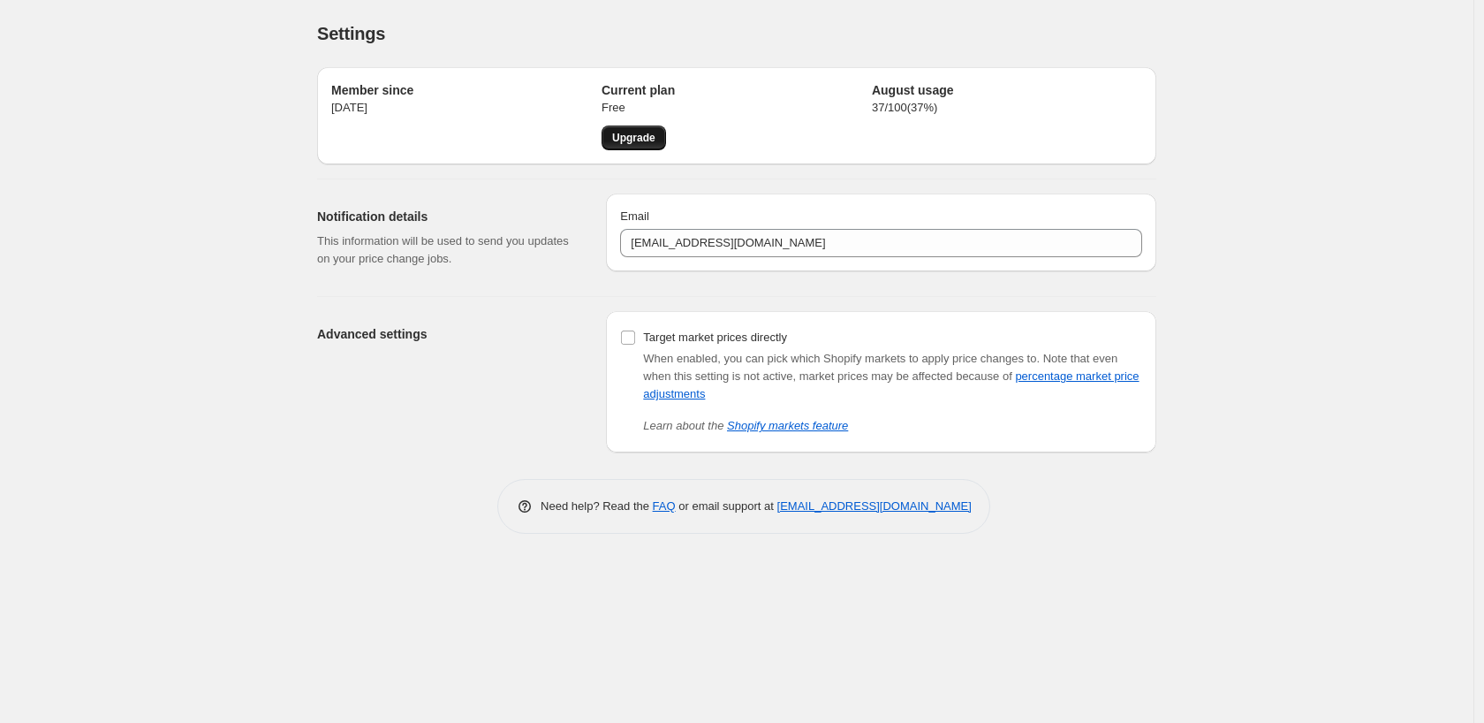
click at [641, 143] on span "Upgrade" at bounding box center [633, 138] width 43 height 14
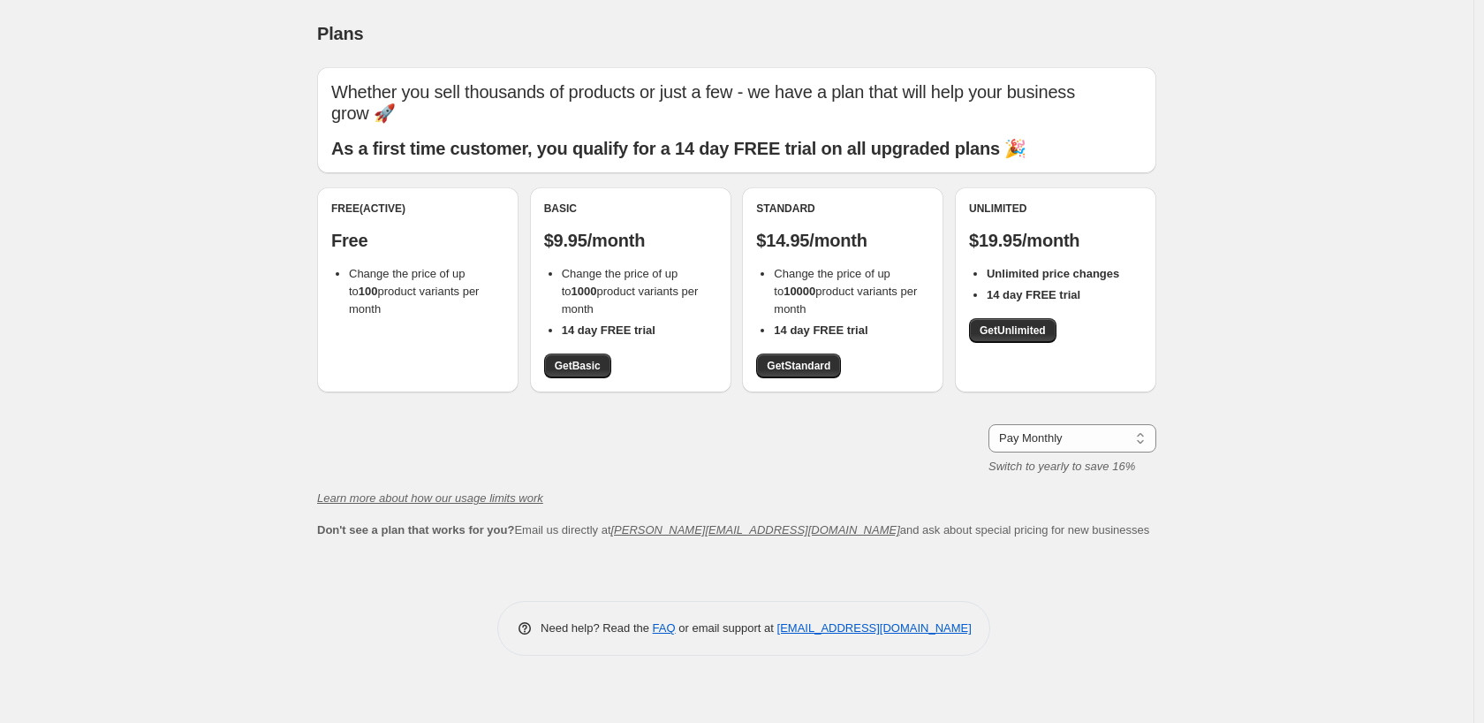
click at [844, 333] on b "14 day FREE trial" at bounding box center [821, 329] width 94 height 13
click at [821, 323] on b "14 day FREE trial" at bounding box center [821, 329] width 94 height 13
click at [808, 355] on link "Get Standard" at bounding box center [798, 365] width 85 height 25
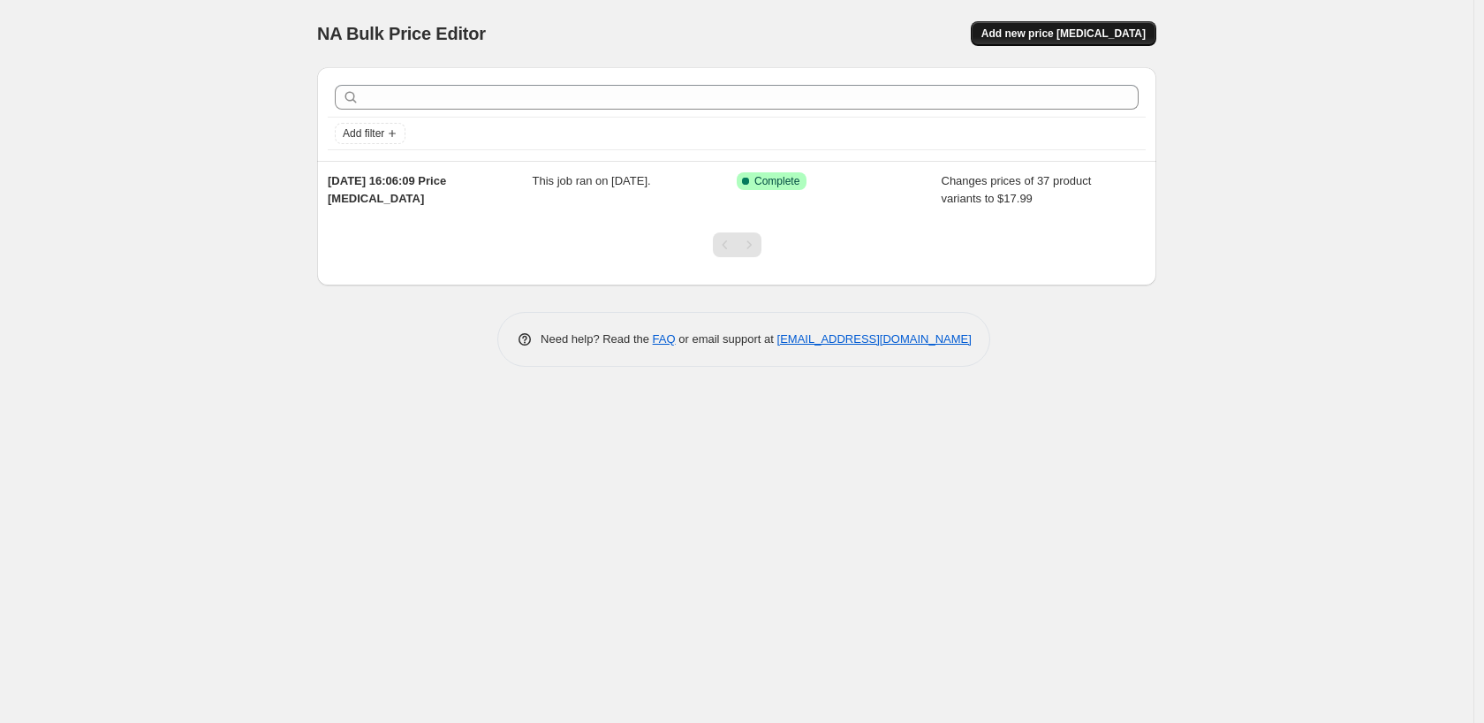
click at [1099, 40] on span "Add new price [MEDICAL_DATA]" at bounding box center [1064, 34] width 164 height 14
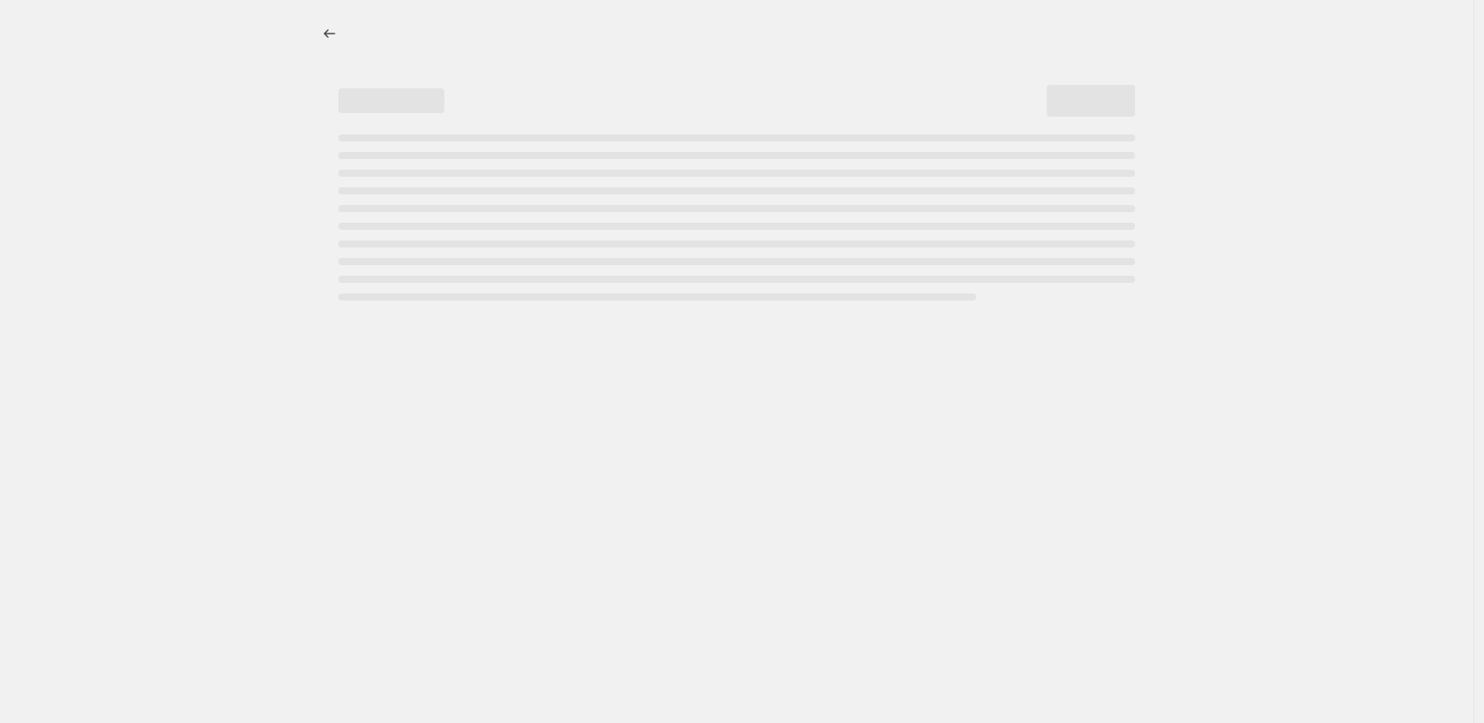
select select "percentage"
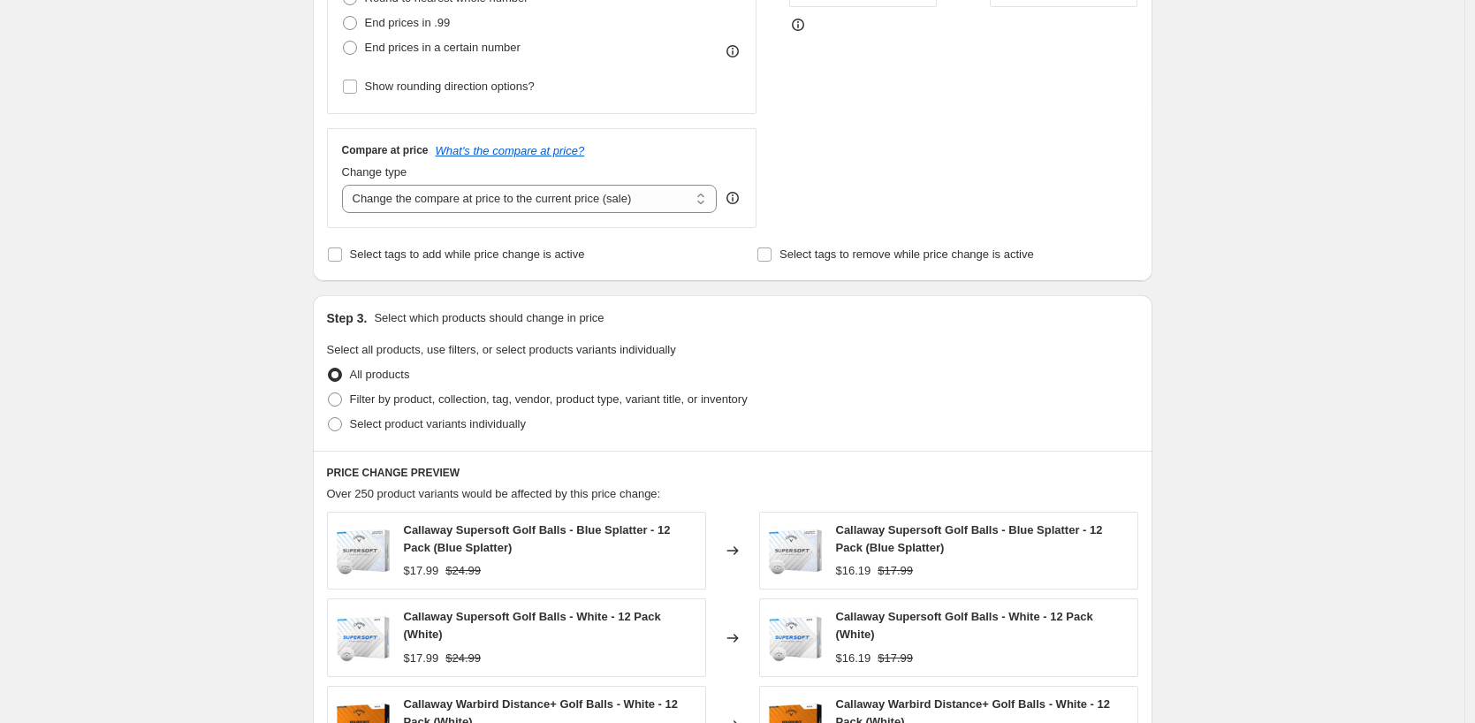
scroll to position [707, 0]
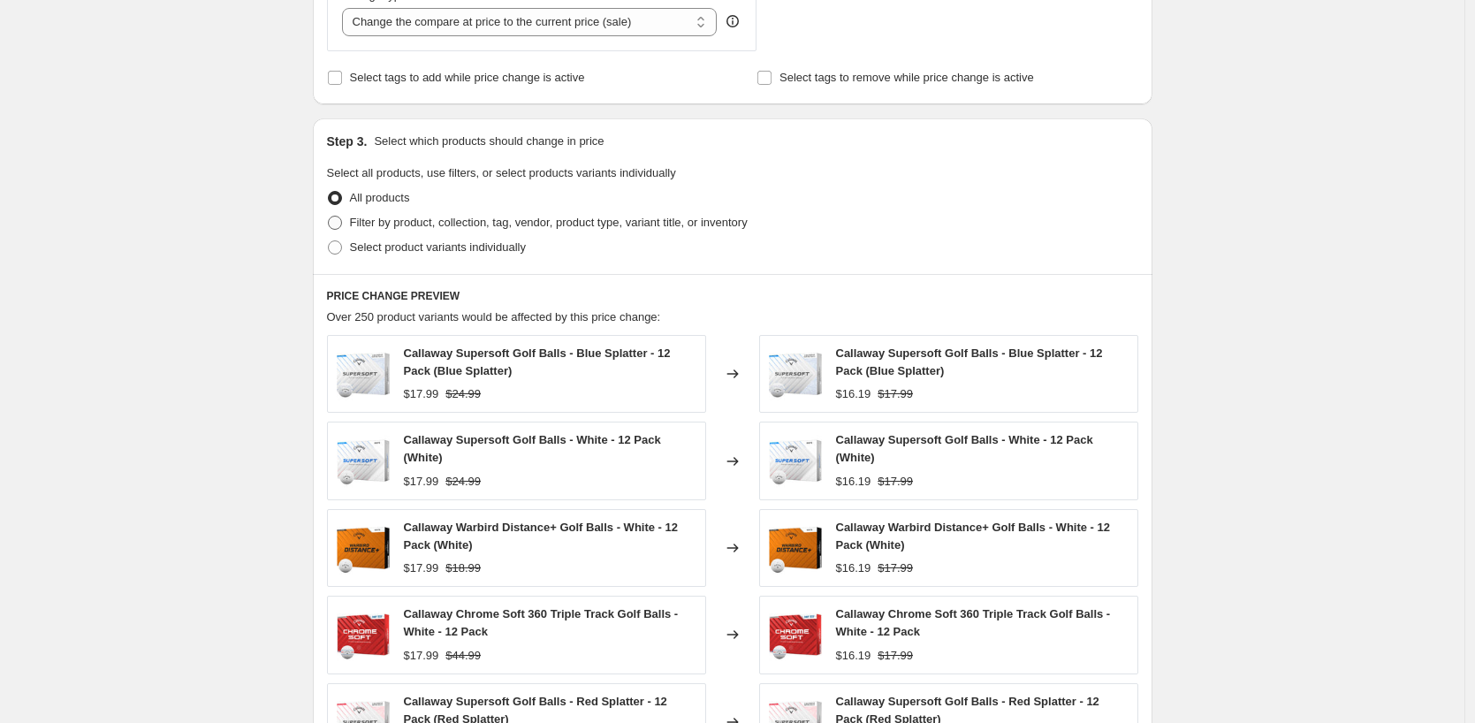
click at [614, 214] on span "Filter by product, collection, tag, vendor, product type, variant title, or inv…" at bounding box center [549, 223] width 398 height 18
click at [329, 216] on input "Filter by product, collection, tag, vendor, product type, variant title, or inv…" at bounding box center [328, 216] width 1 height 1
radio input "true"
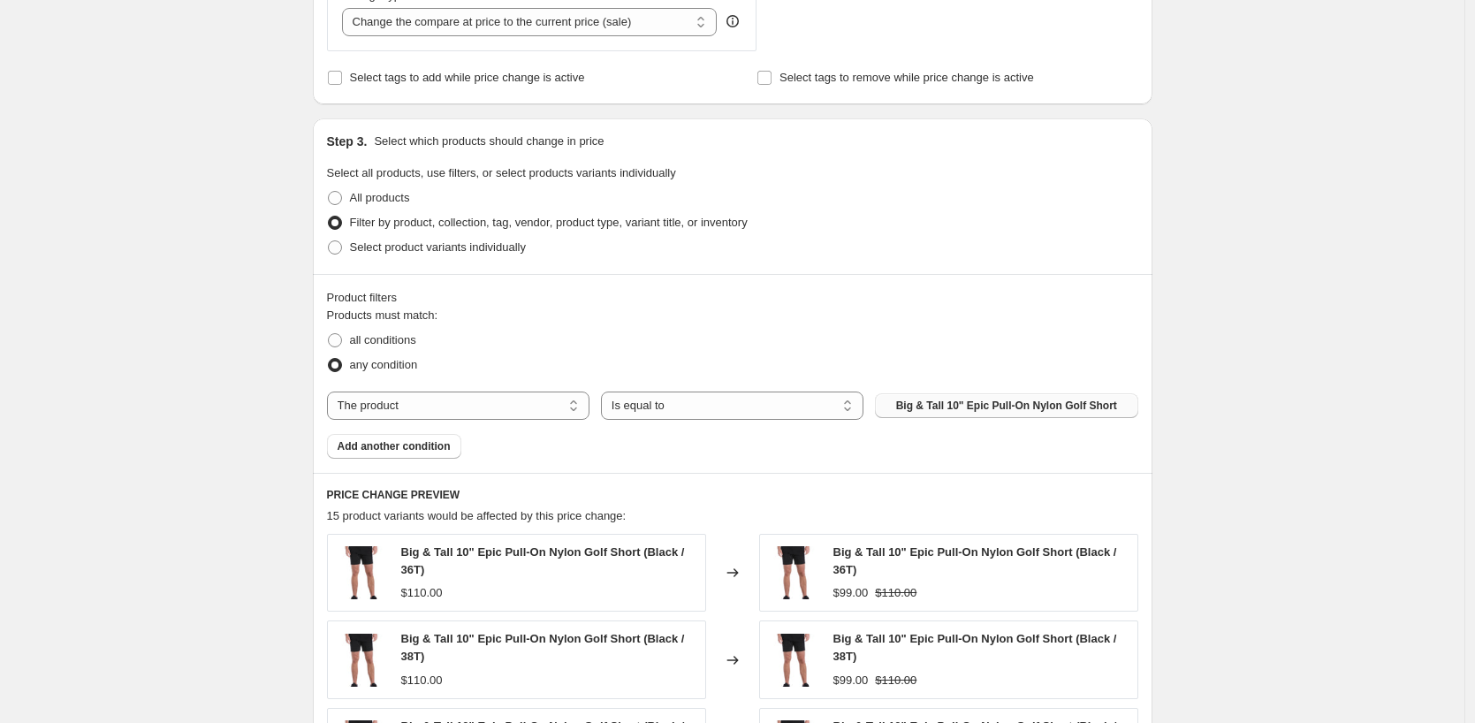
click at [1024, 411] on span "Big & Tall 10" Epic Pull-On Nylon Golf Short" at bounding box center [1006, 406] width 221 height 14
click at [484, 391] on div "Products must match: all conditions any condition The product The product's col…" at bounding box center [732, 383] width 811 height 152
click at [452, 409] on select "The product The product's collection The product's tag The product's vendor The…" at bounding box center [458, 405] width 262 height 28
select select "collection"
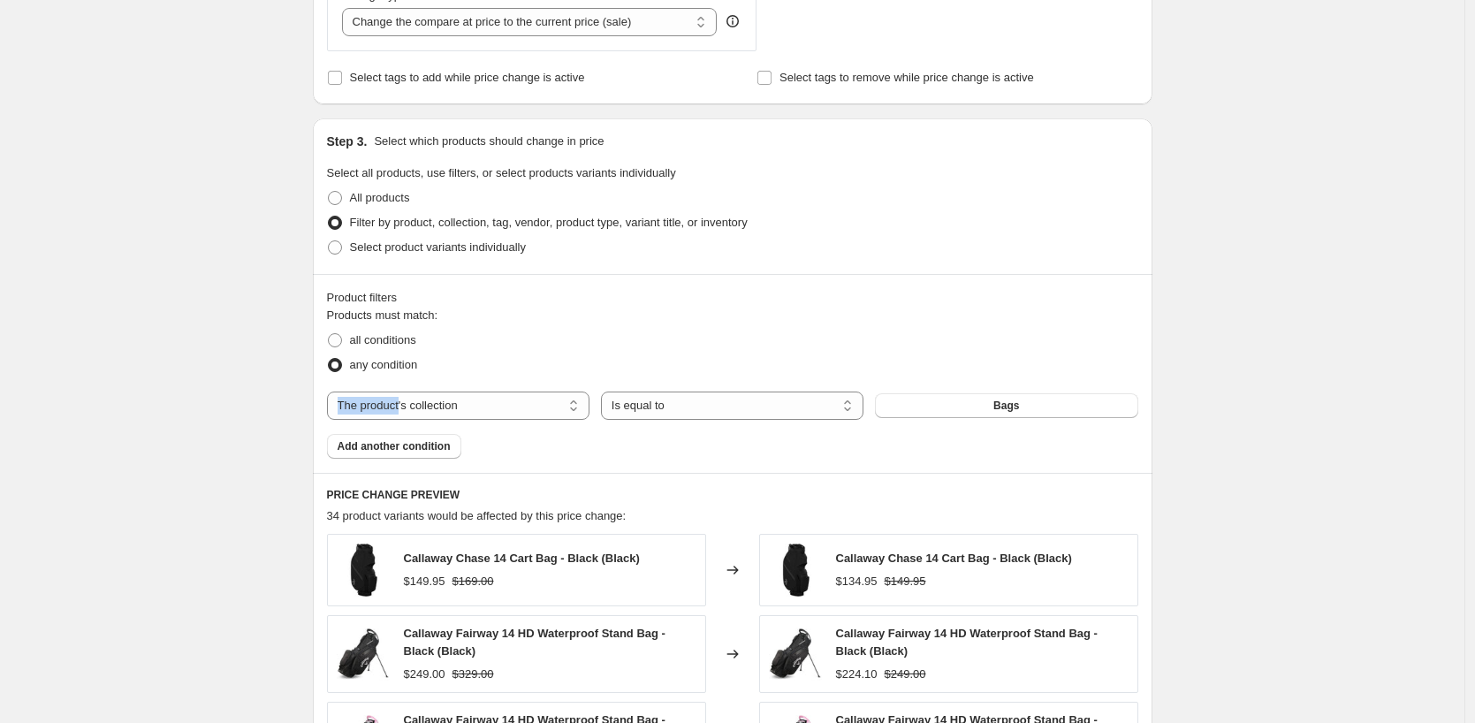
click at [986, 410] on button "Bags" at bounding box center [1006, 405] width 262 height 25
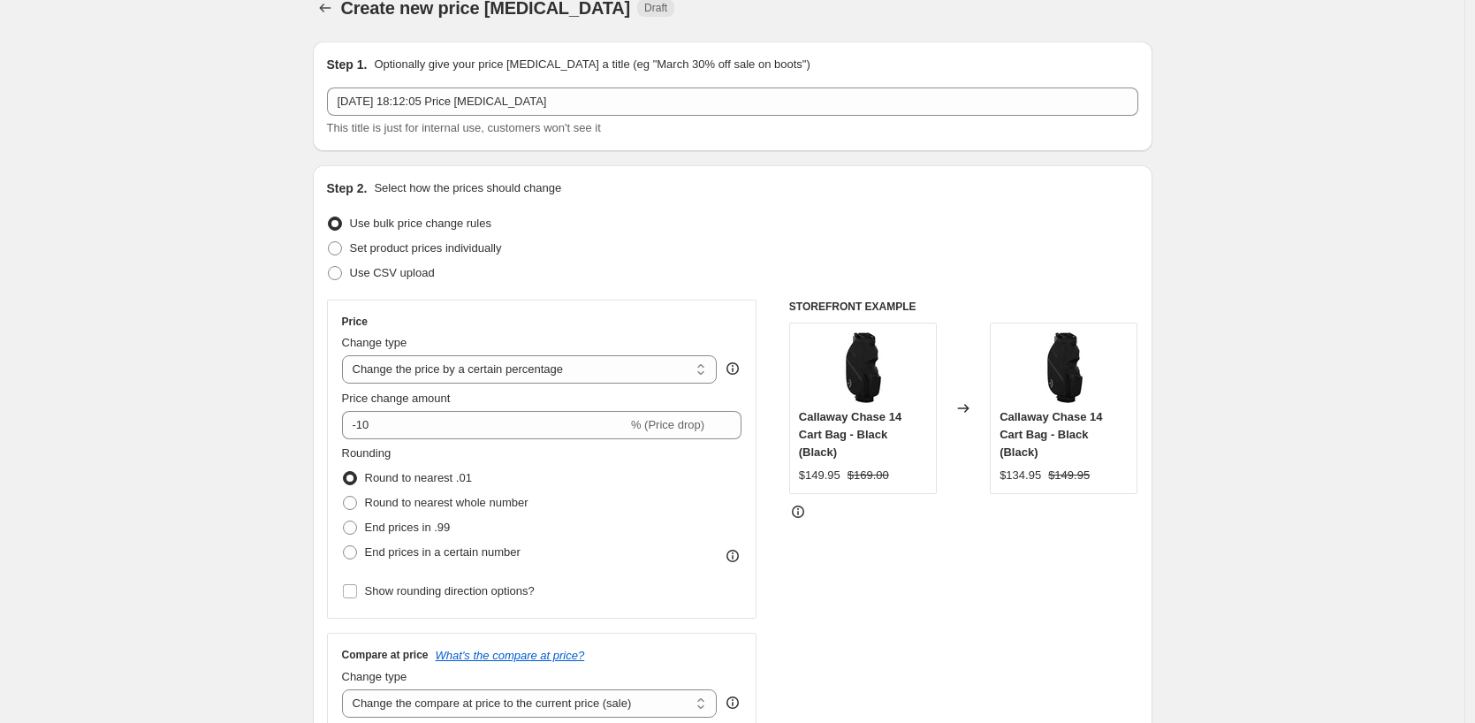
scroll to position [0, 0]
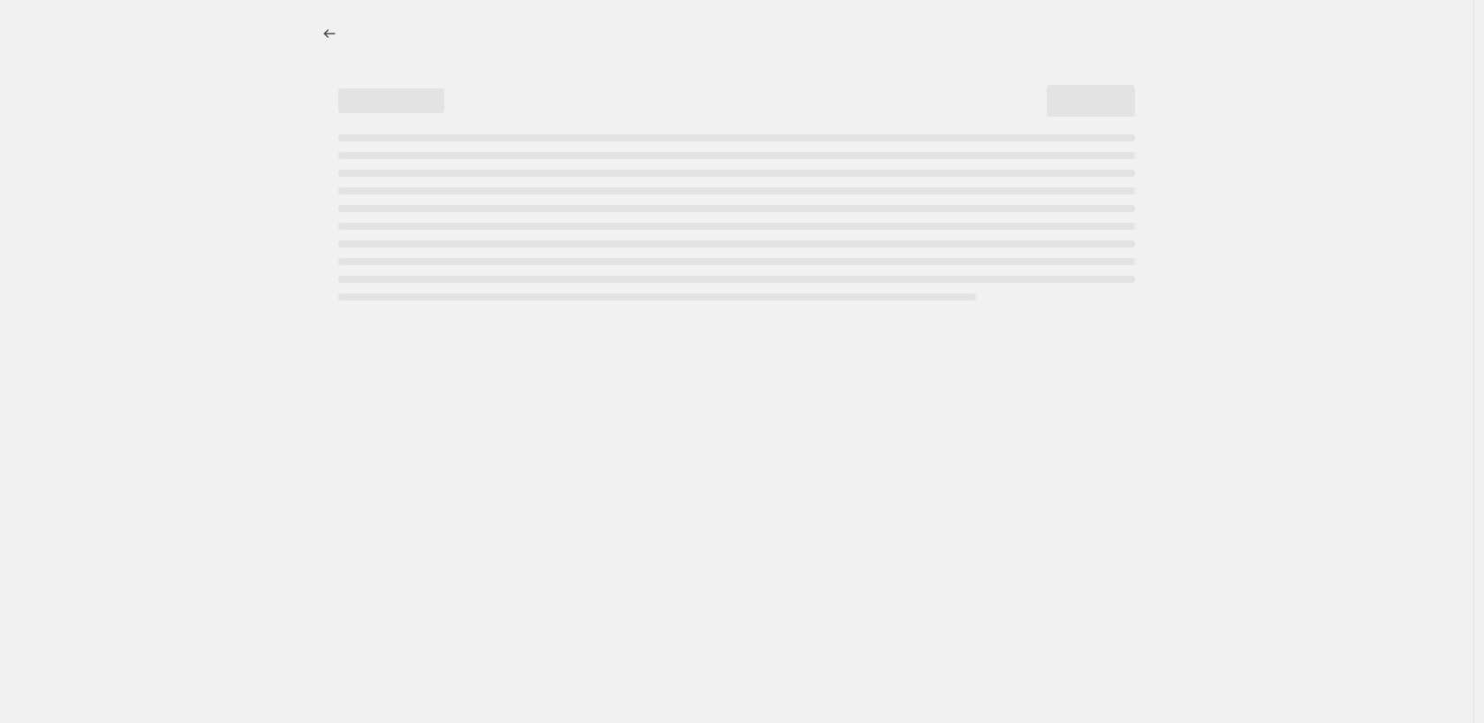
select select "percentage"
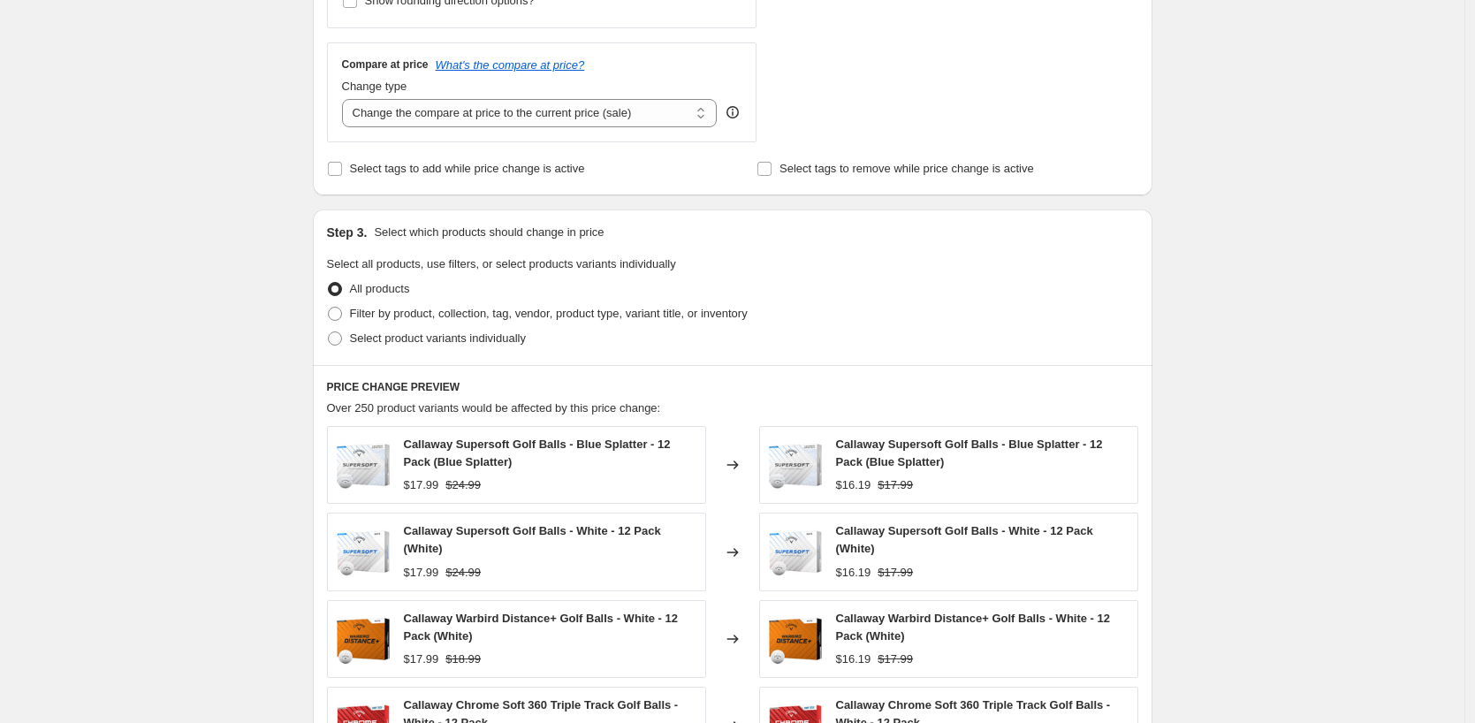
scroll to position [619, 0]
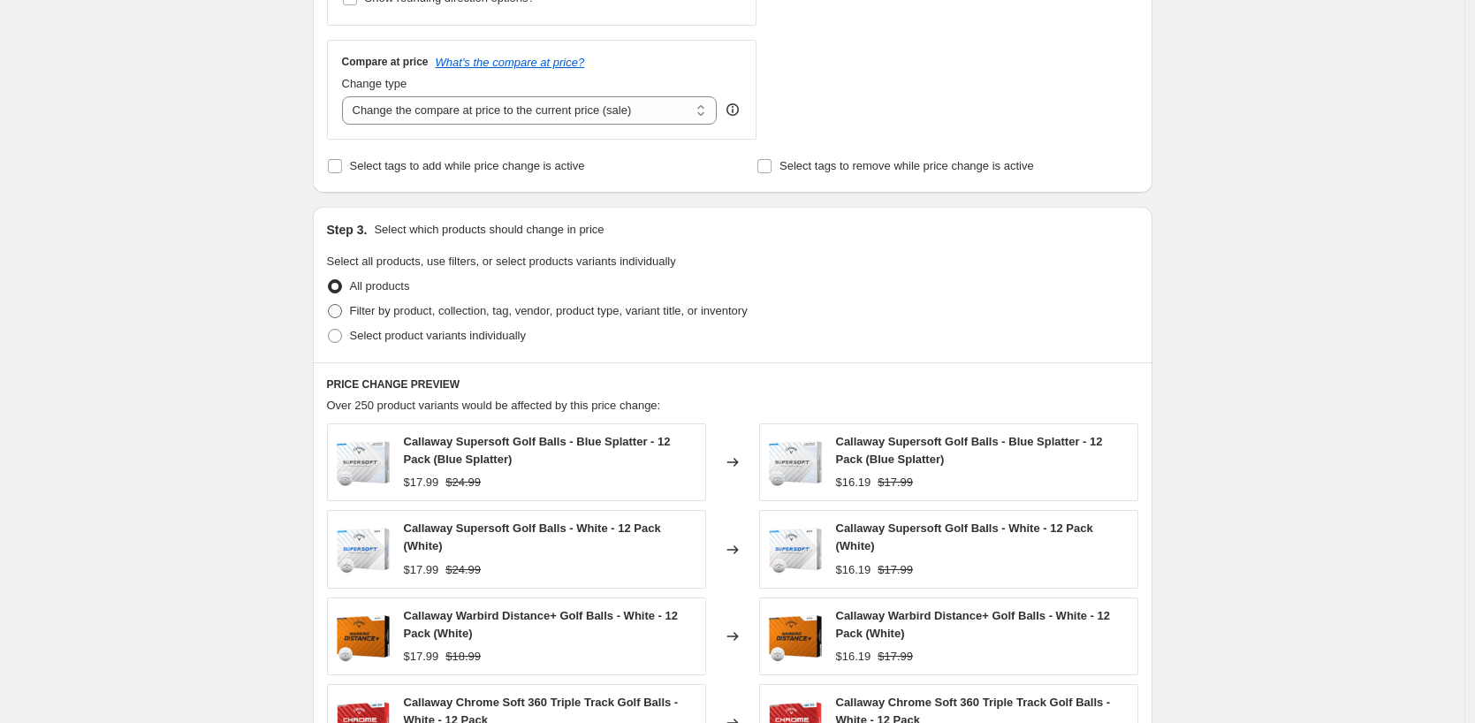
click at [628, 322] on label "Filter by product, collection, tag, vendor, product type, variant title, or inv…" at bounding box center [537, 311] width 421 height 25
click at [329, 305] on input "Filter by product, collection, tag, vendor, product type, variant title, or inv…" at bounding box center [328, 304] width 1 height 1
radio input "true"
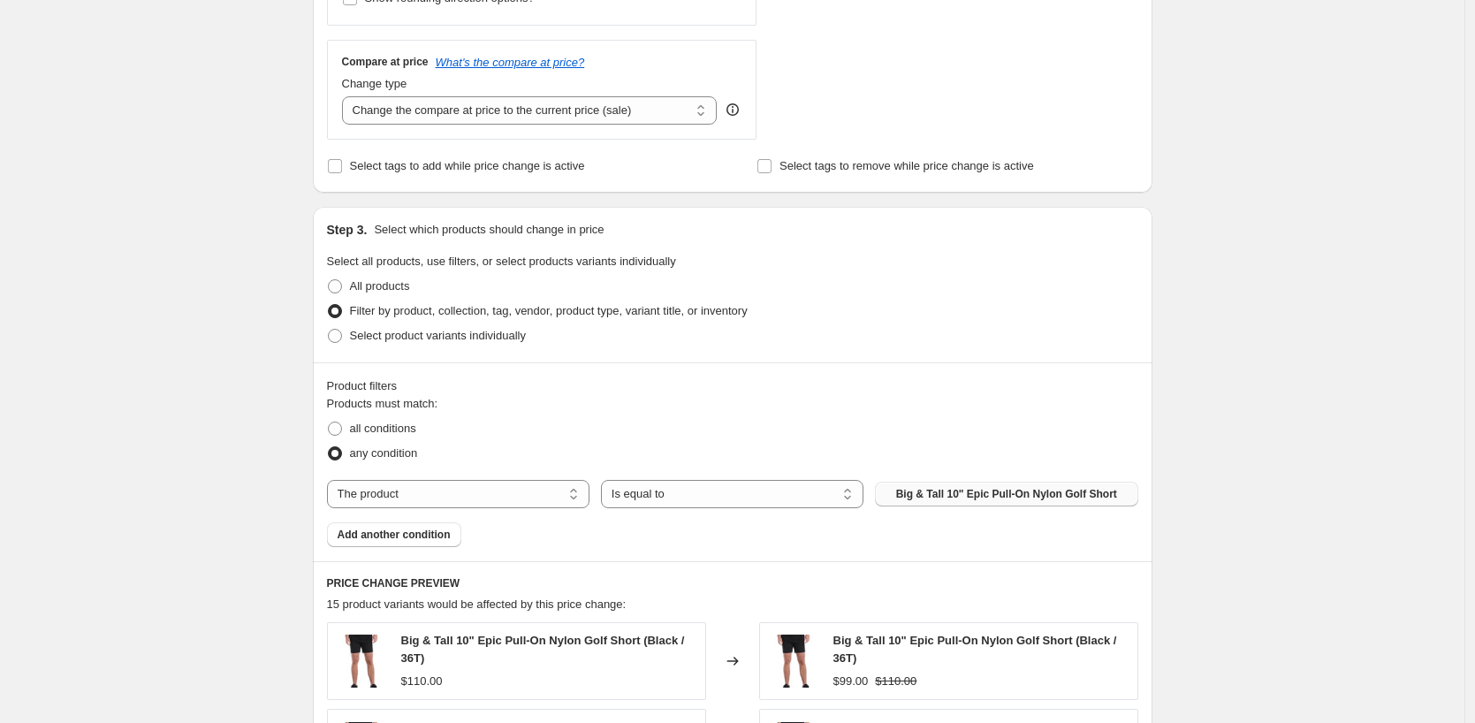
click at [1033, 495] on span "Big & Tall 10" Epic Pull-On Nylon Golf Short" at bounding box center [1006, 494] width 221 height 14
click at [471, 479] on div "Products must match: all conditions any condition The product The product's col…" at bounding box center [732, 471] width 811 height 152
drag, startPoint x: 471, startPoint y: 489, endPoint x: 467, endPoint y: 508, distance: 19.8
click at [471, 489] on select "The product The product's collection The product's tag The product's vendor The…" at bounding box center [458, 494] width 262 height 28
select select "collection"
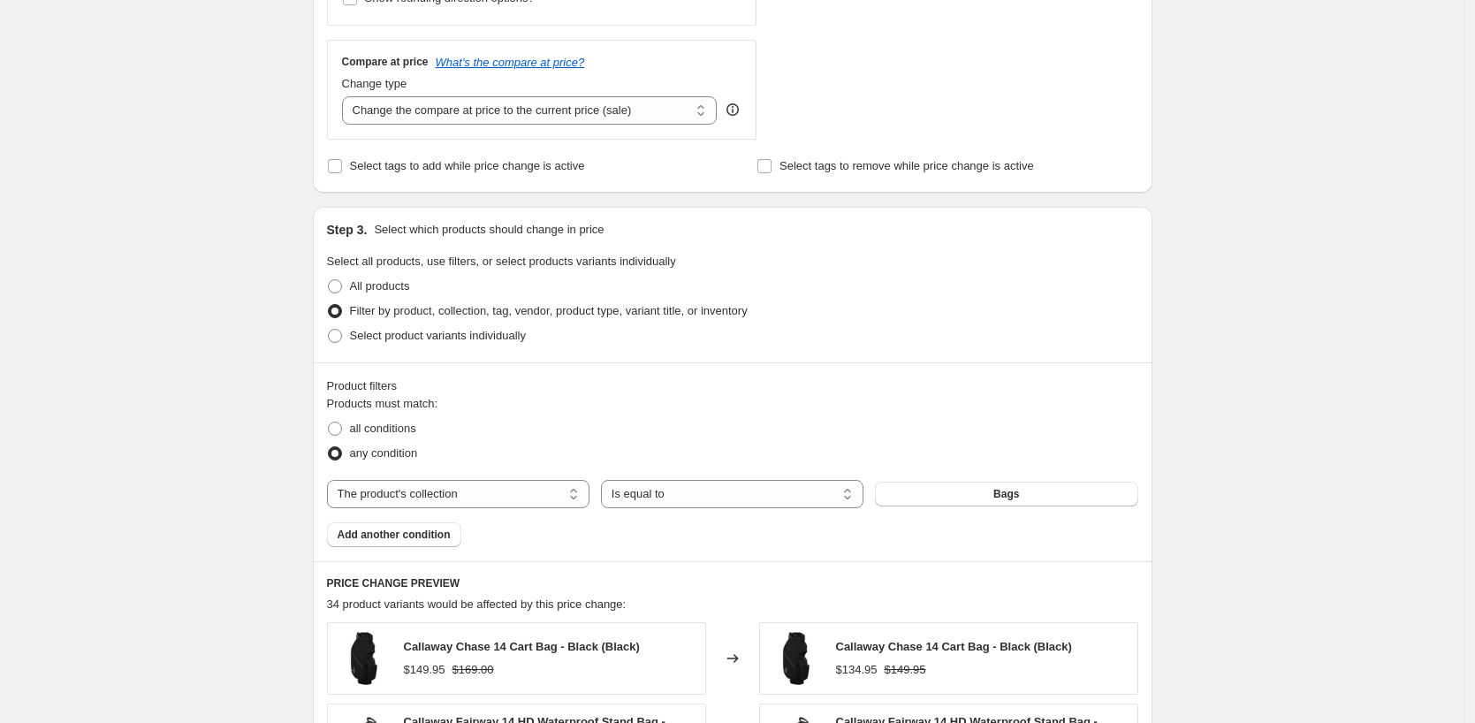
click at [958, 500] on button "Bags" at bounding box center [1006, 494] width 262 height 25
